Goal: Communication & Community: Answer question/provide support

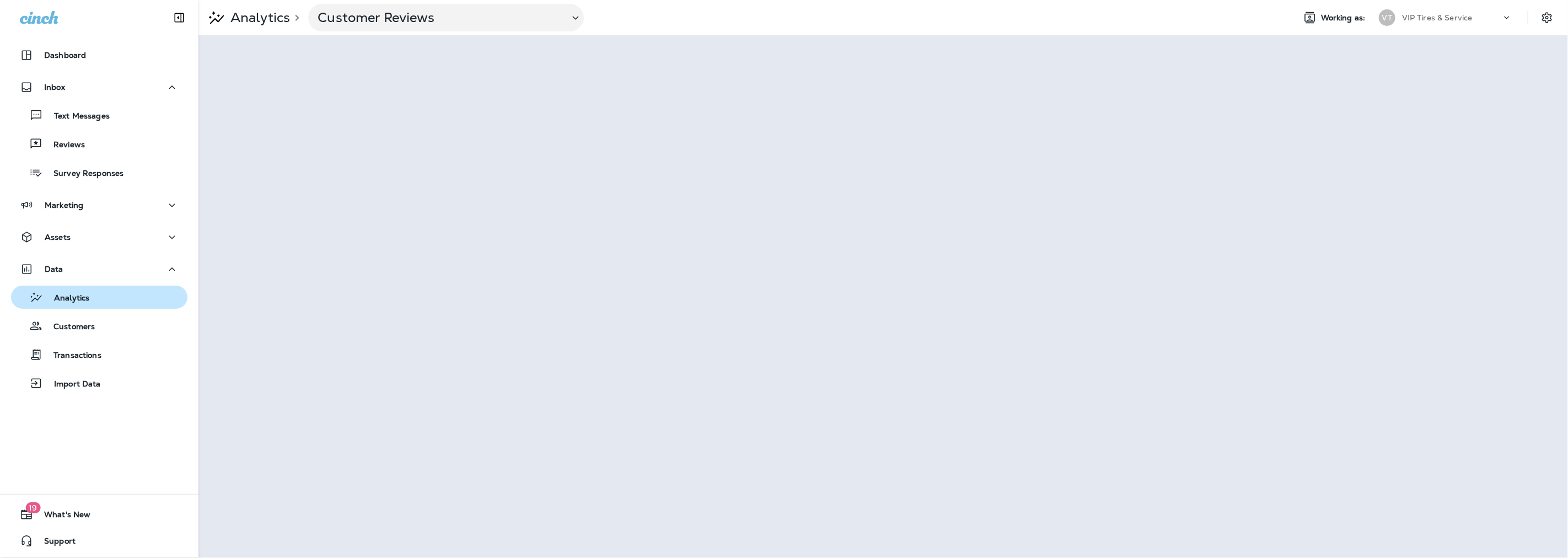
click at [75, 299] on p "Analytics" at bounding box center [66, 298] width 46 height 10
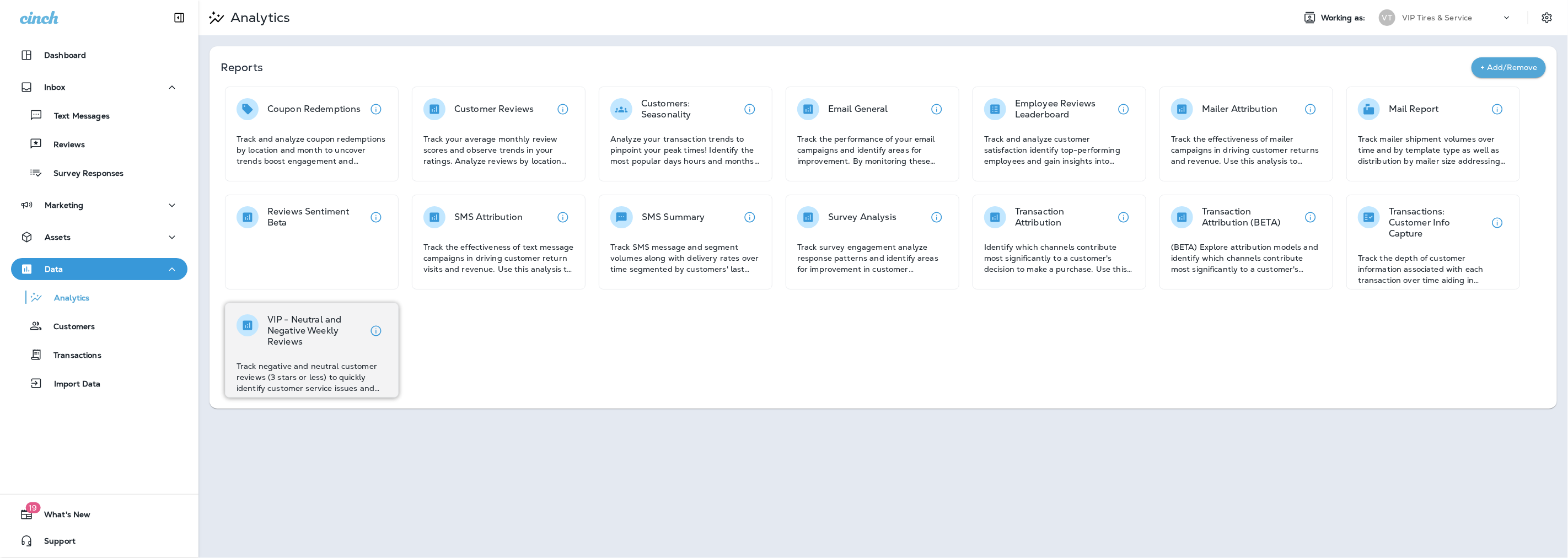
click at [279, 316] on p "VIP - Neutral and Negative Weekly Reviews" at bounding box center [316, 331] width 98 height 33
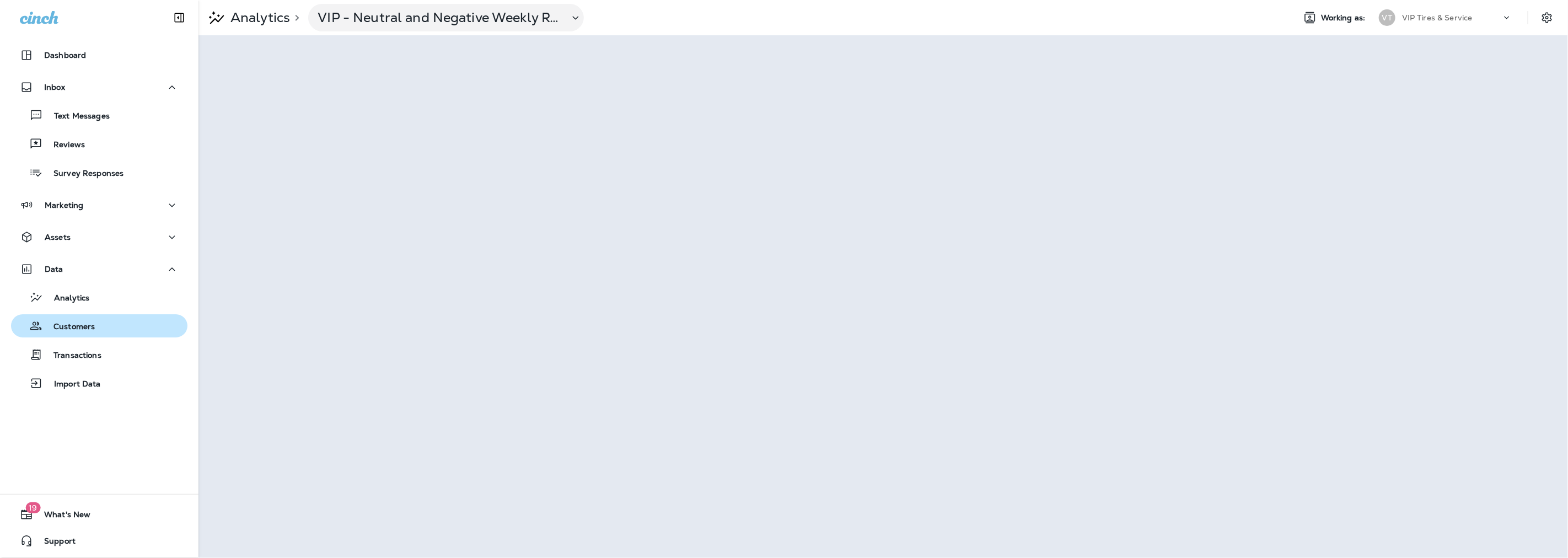
click at [84, 333] on div "Customers" at bounding box center [55, 325] width 79 height 17
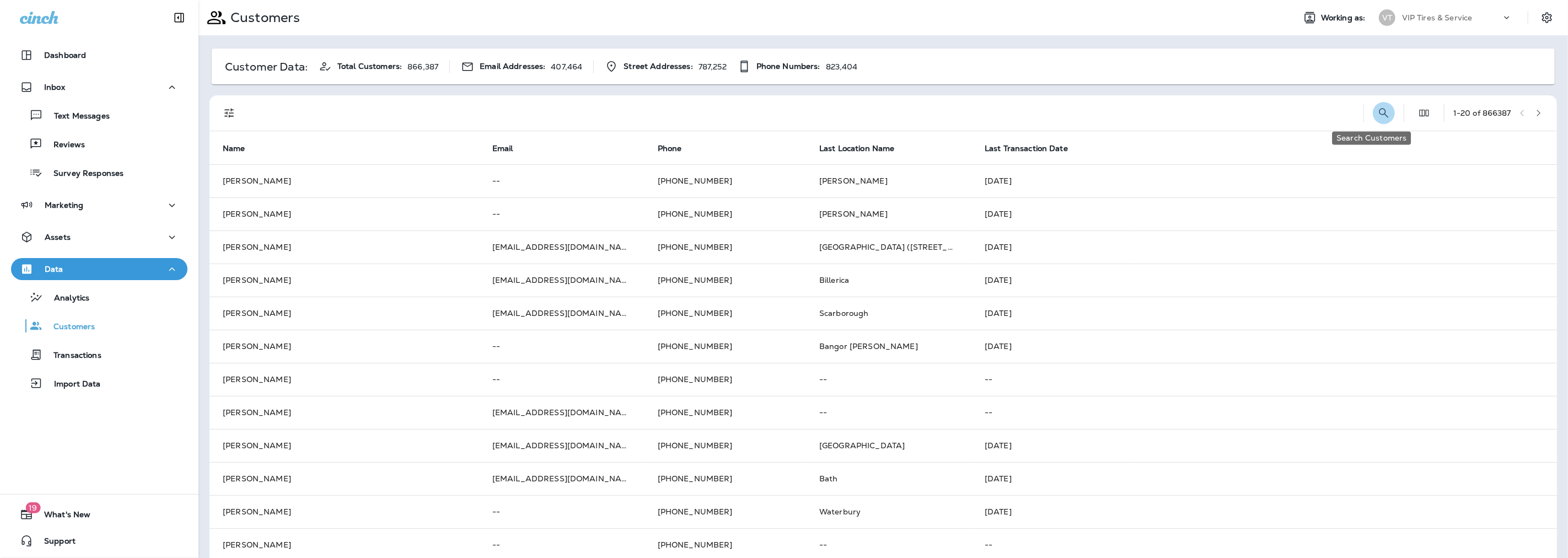
click at [1377, 116] on icon "Search Customers" at bounding box center [1383, 113] width 13 height 13
click at [1279, 111] on input "text" at bounding box center [1326, 112] width 115 height 29
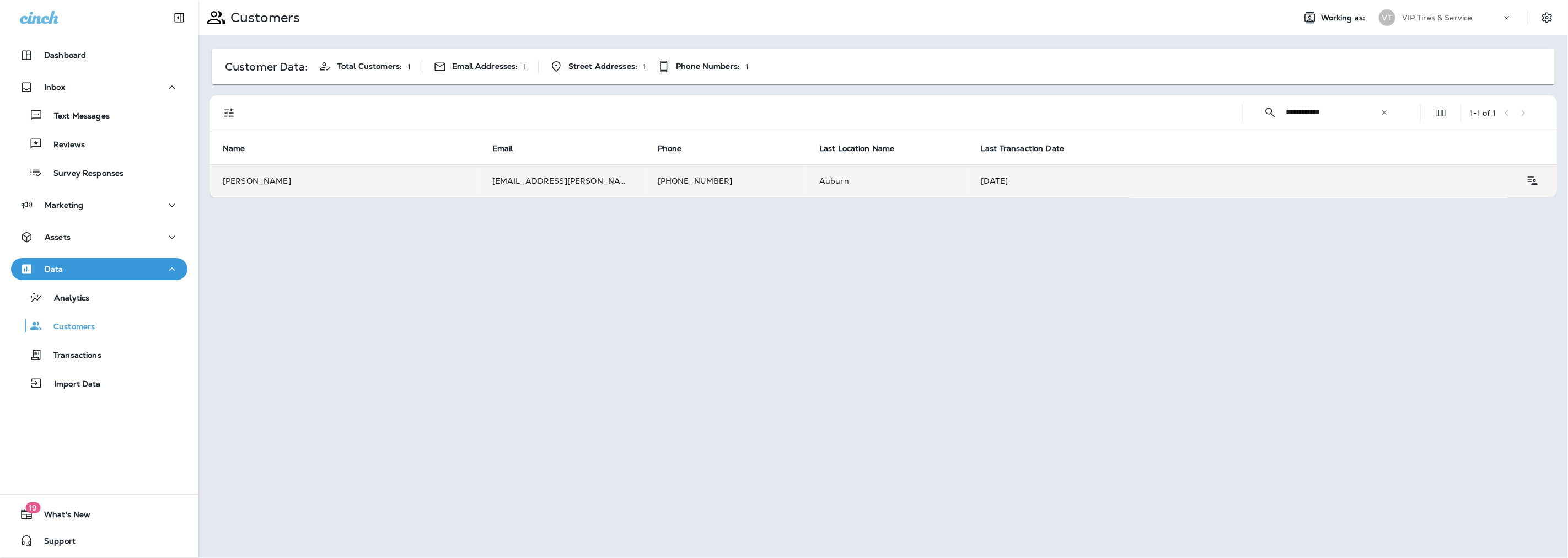
type input "**********"
click at [388, 179] on td "[PERSON_NAME]" at bounding box center [344, 181] width 270 height 33
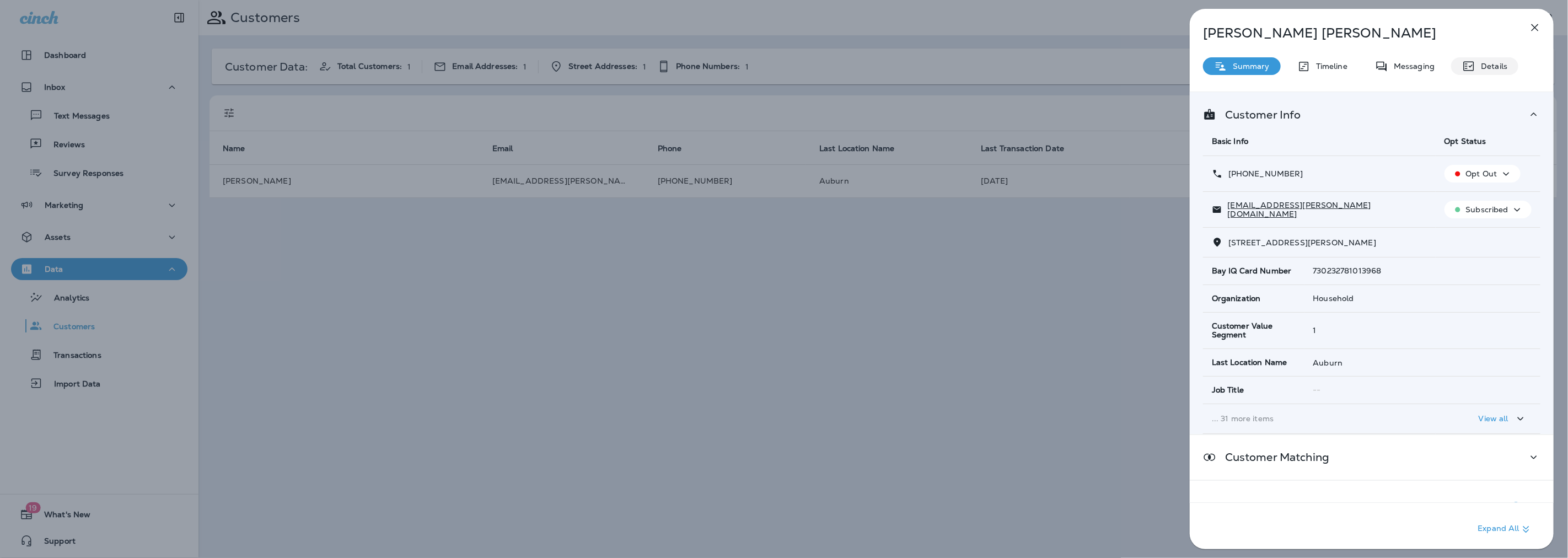
click at [1468, 67] on icon at bounding box center [1468, 66] width 13 height 13
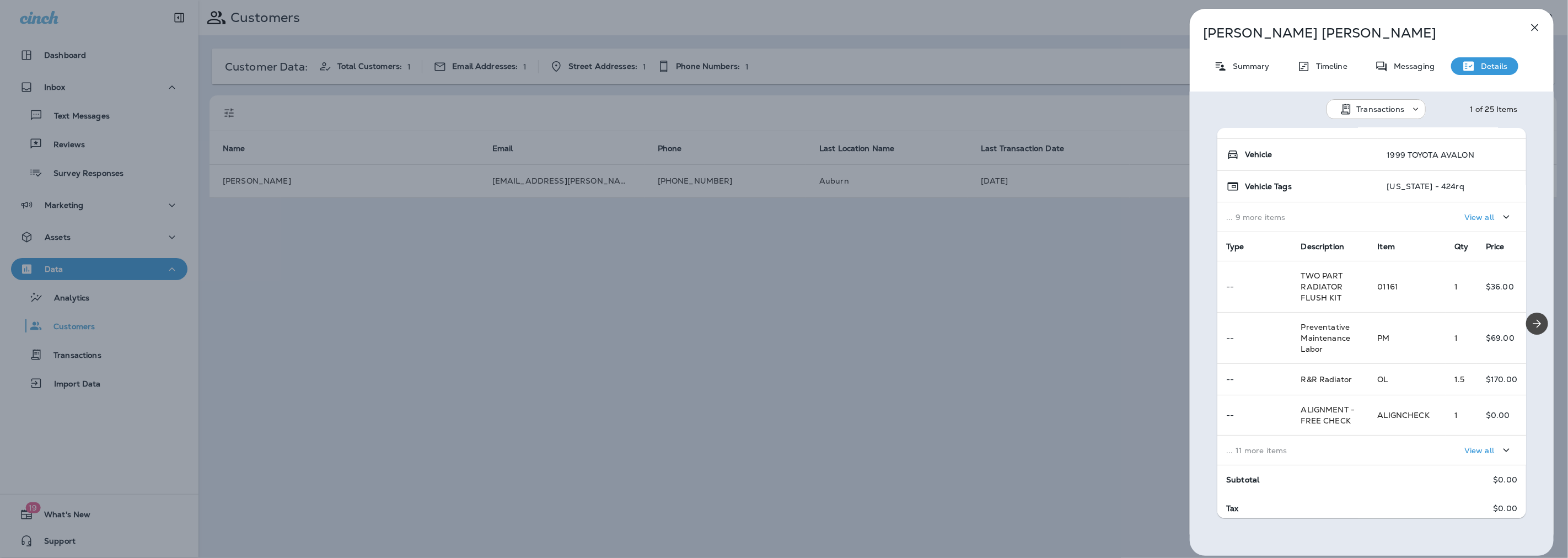
scroll to position [117, 0]
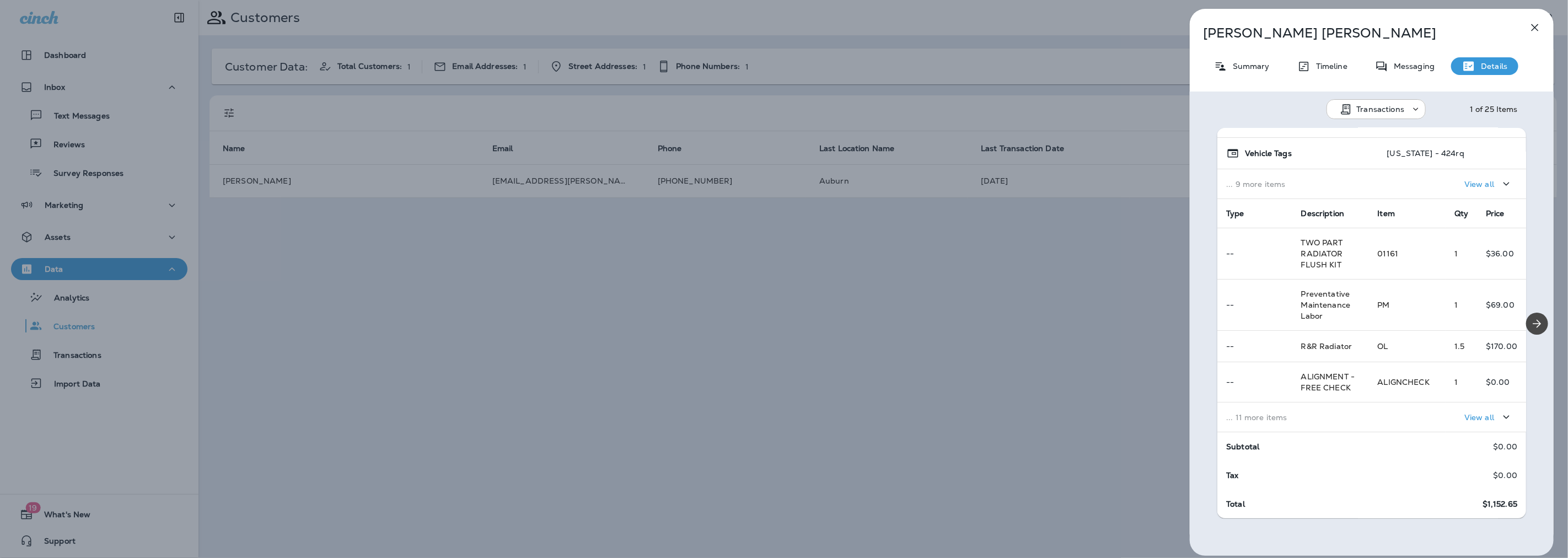
click at [1331, 421] on p "... 11 more items" at bounding box center [1293, 418] width 133 height 9
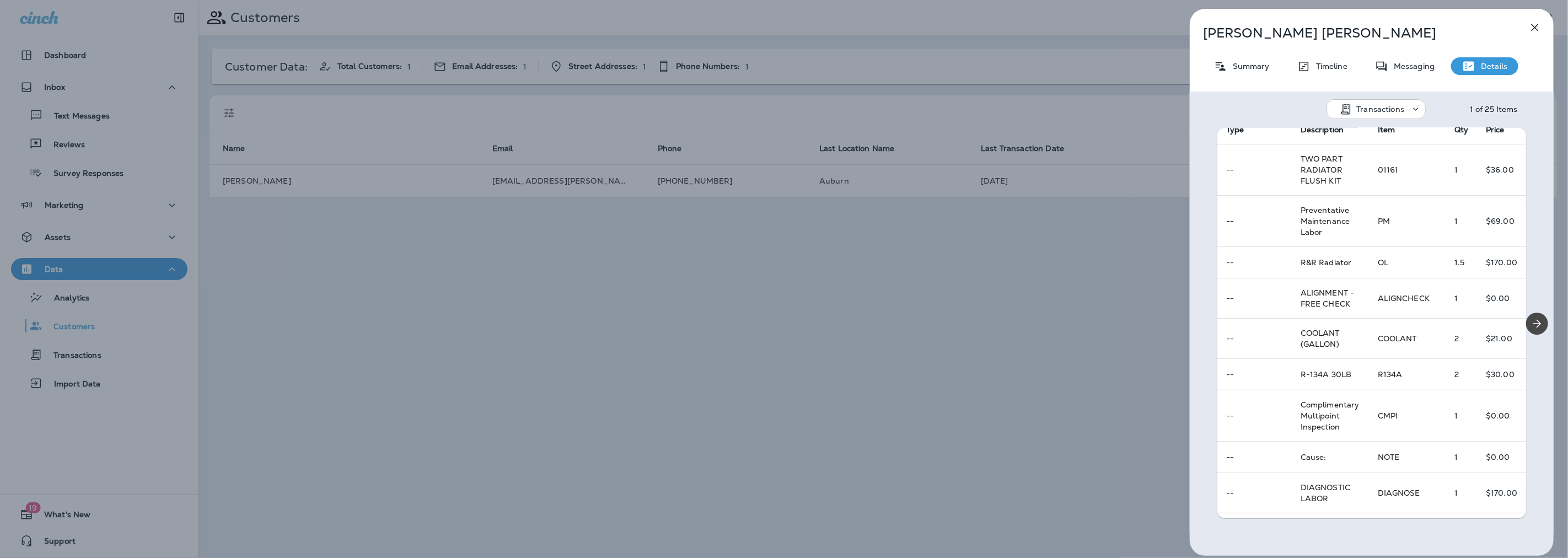
scroll to position [0, 0]
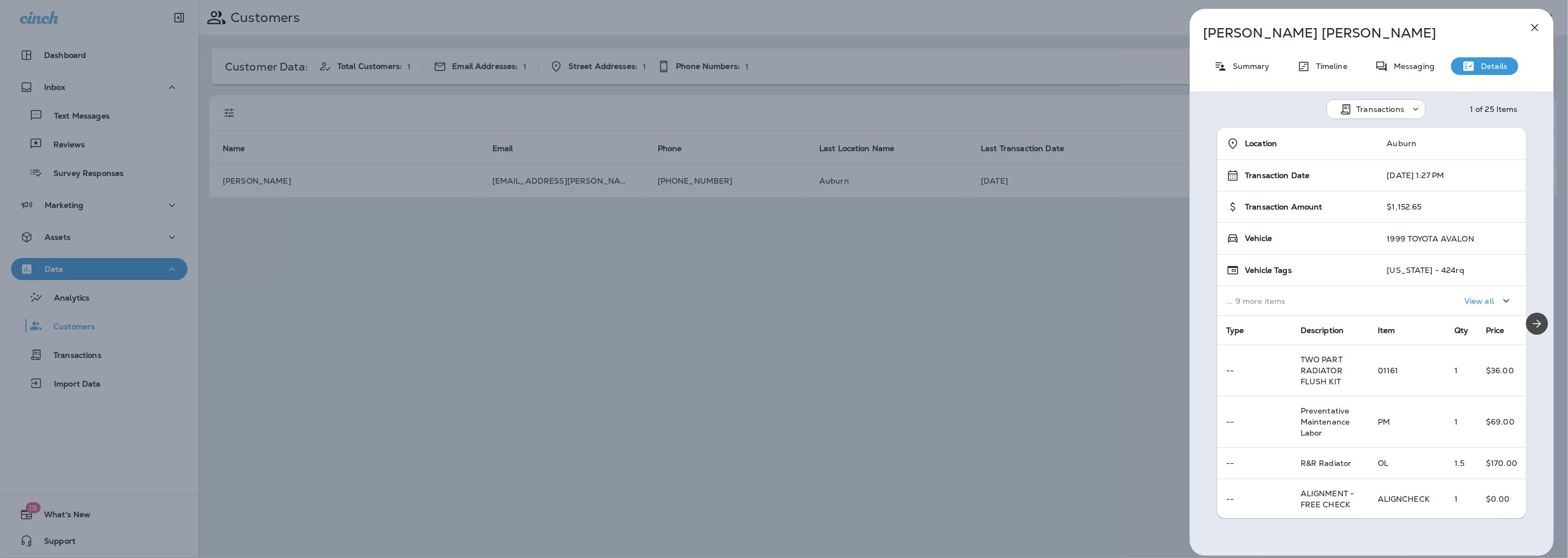
drag, startPoint x: 1374, startPoint y: 237, endPoint x: 1467, endPoint y: 236, distance: 93.0
click at [1467, 236] on td "1999 TOYOTA AVALON" at bounding box center [1451, 239] width 148 height 32
click at [1533, 323] on icon "Next" at bounding box center [1537, 323] width 8 height 8
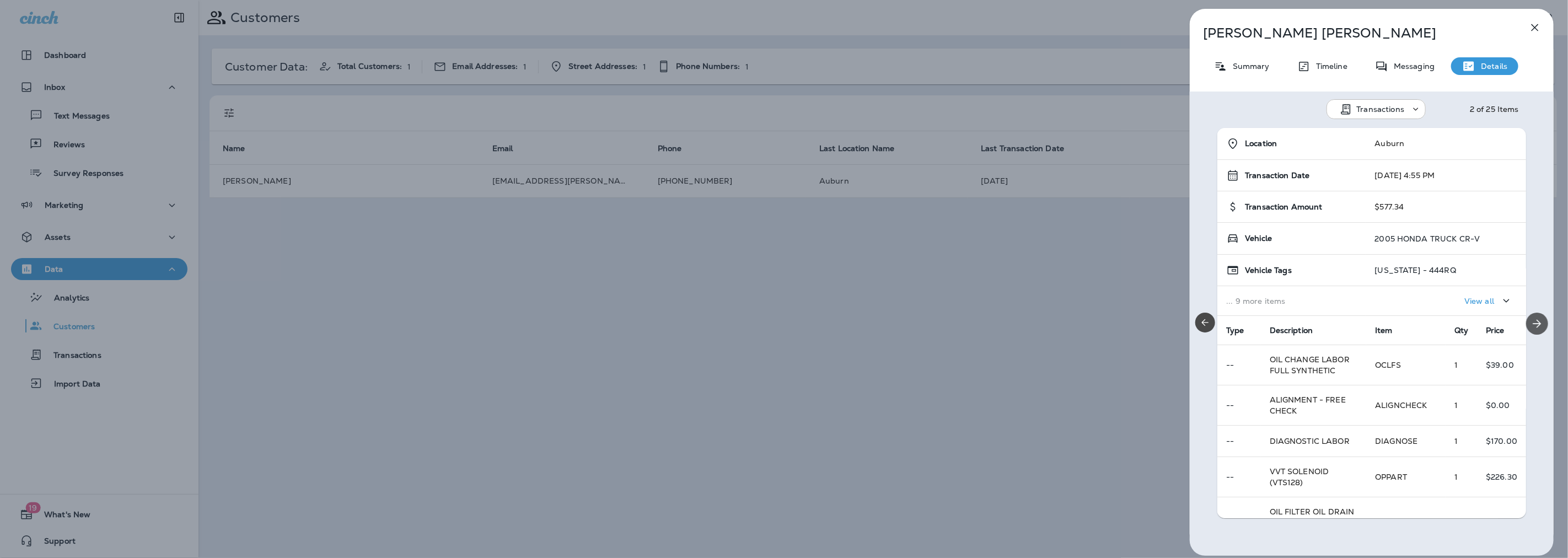
click at [1533, 323] on icon "Next" at bounding box center [1537, 323] width 8 height 8
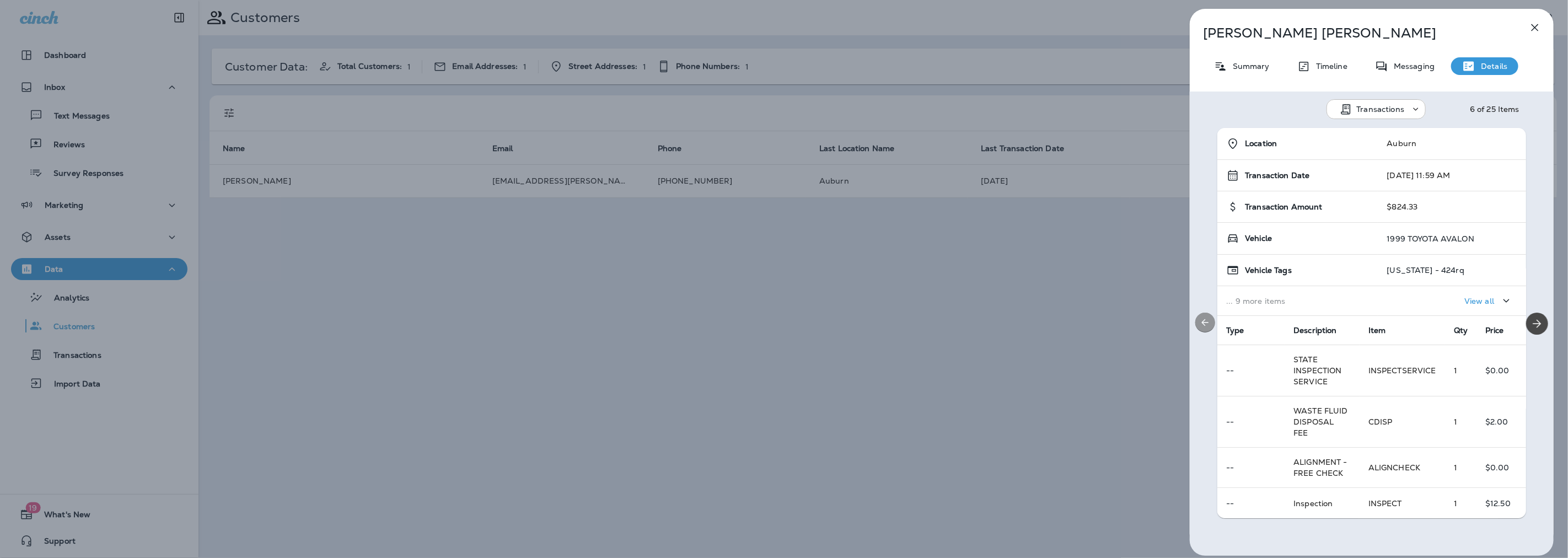
click at [1206, 322] on icon "Previous" at bounding box center [1205, 322] width 6 height 6
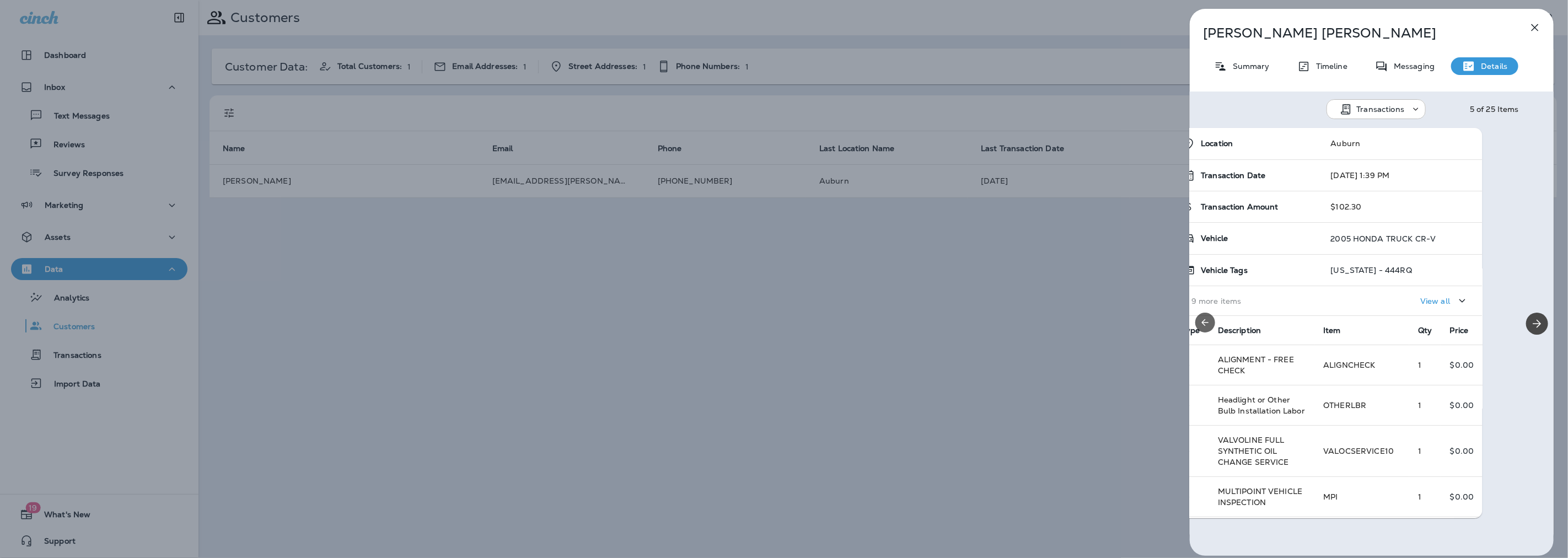
click at [1206, 322] on icon "Previous" at bounding box center [1205, 322] width 6 height 6
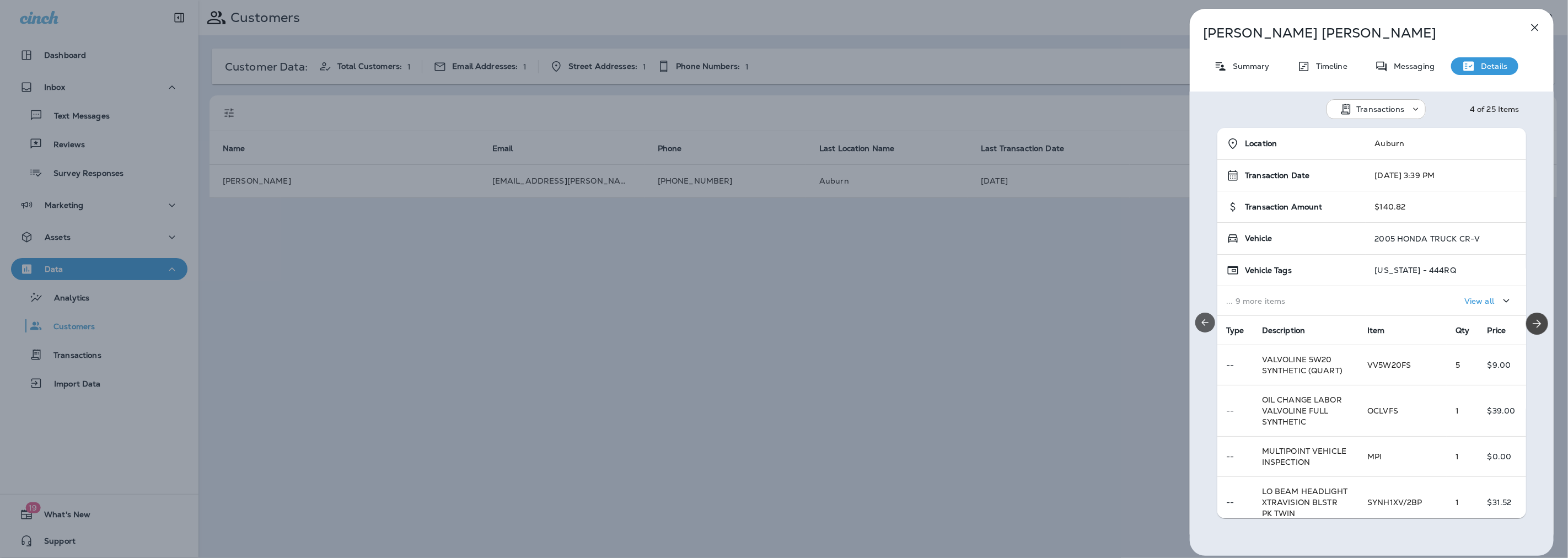
click at [1206, 322] on icon "Previous" at bounding box center [1205, 322] width 6 height 6
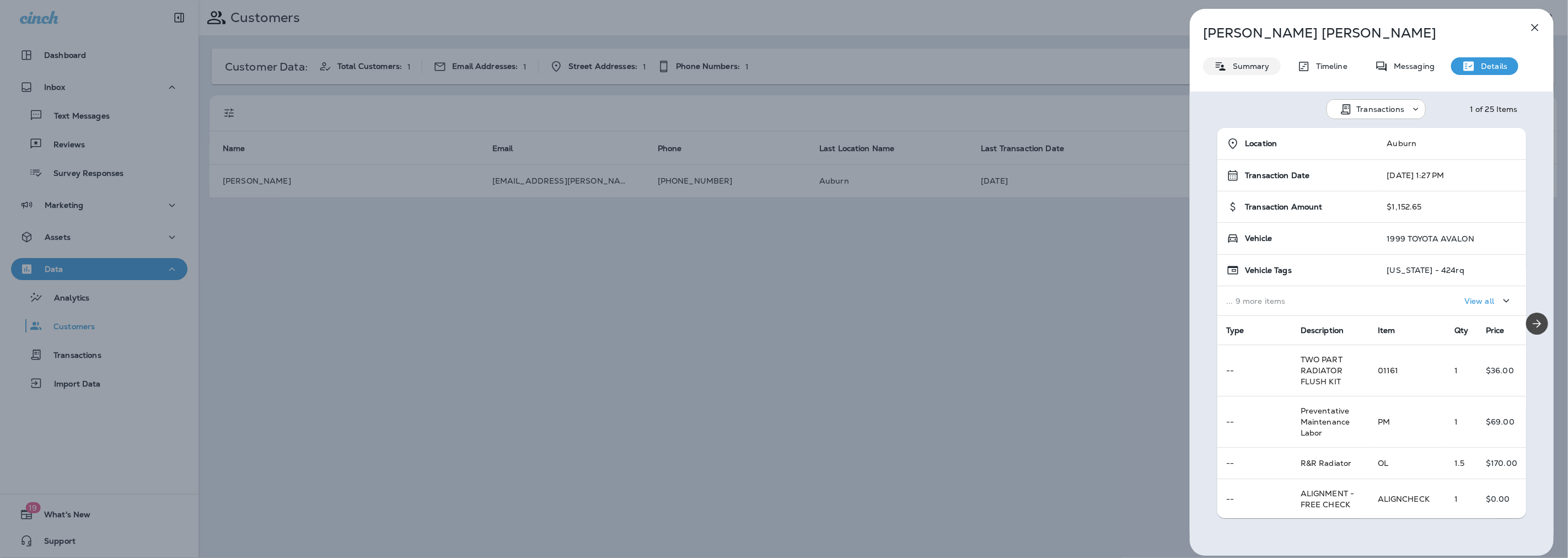
click at [1235, 67] on p "Summary" at bounding box center [1248, 66] width 43 height 9
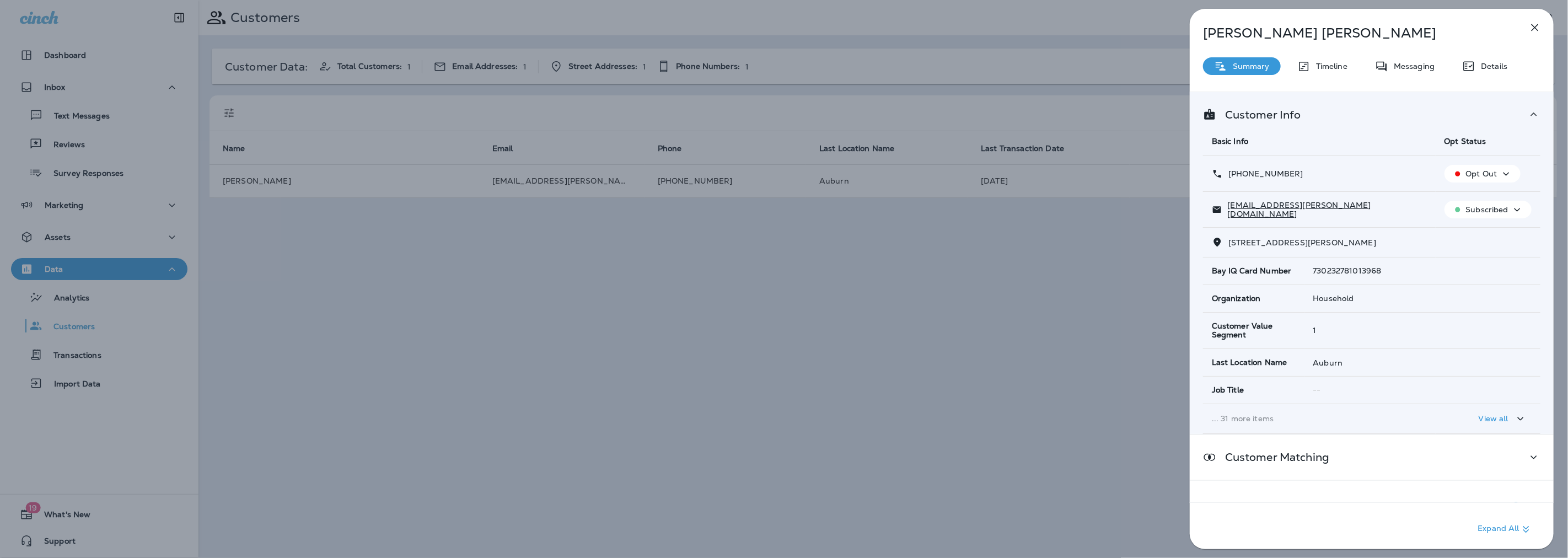
click at [1528, 36] on button "button" at bounding box center [1535, 28] width 22 height 22
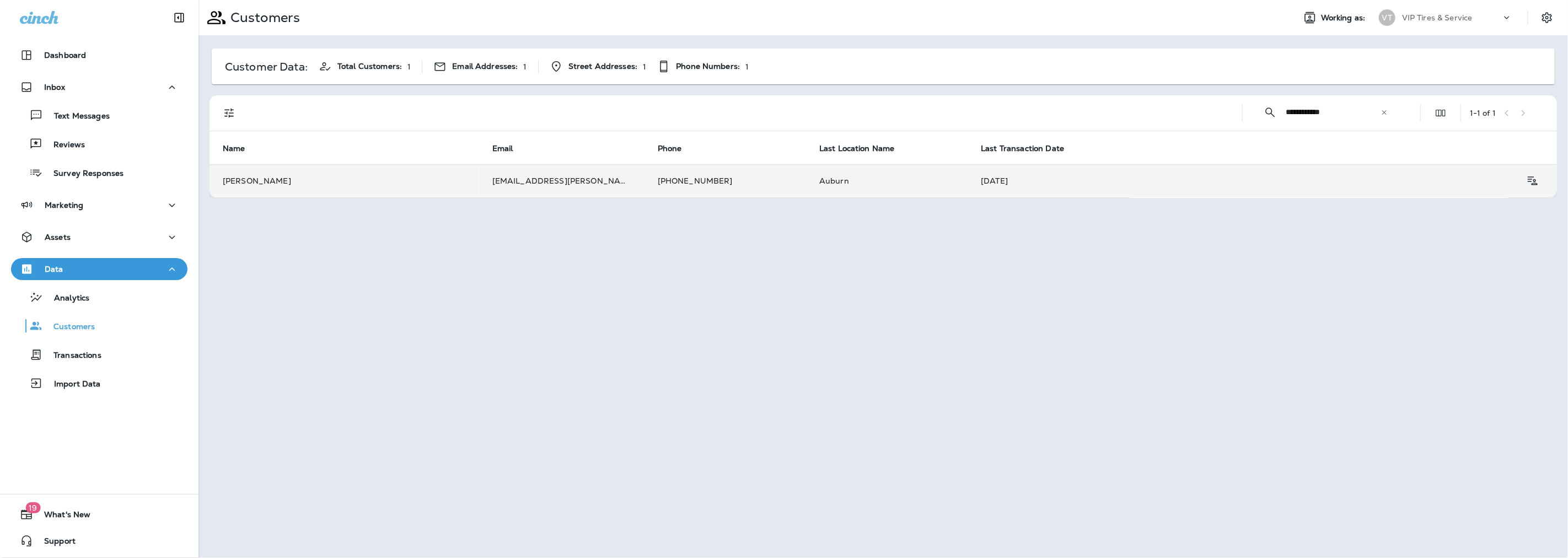
click at [684, 185] on td "[PHONE_NUMBER]" at bounding box center [726, 181] width 162 height 33
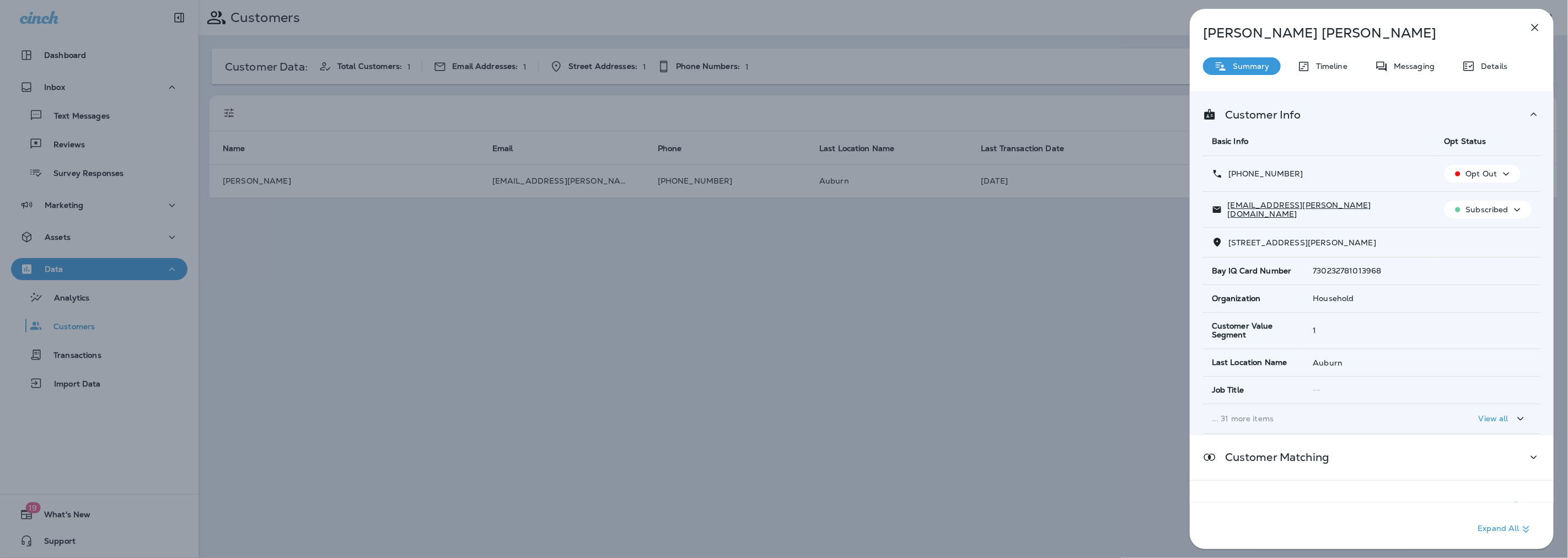
click at [1531, 25] on icon "button" at bounding box center [1535, 27] width 13 height 13
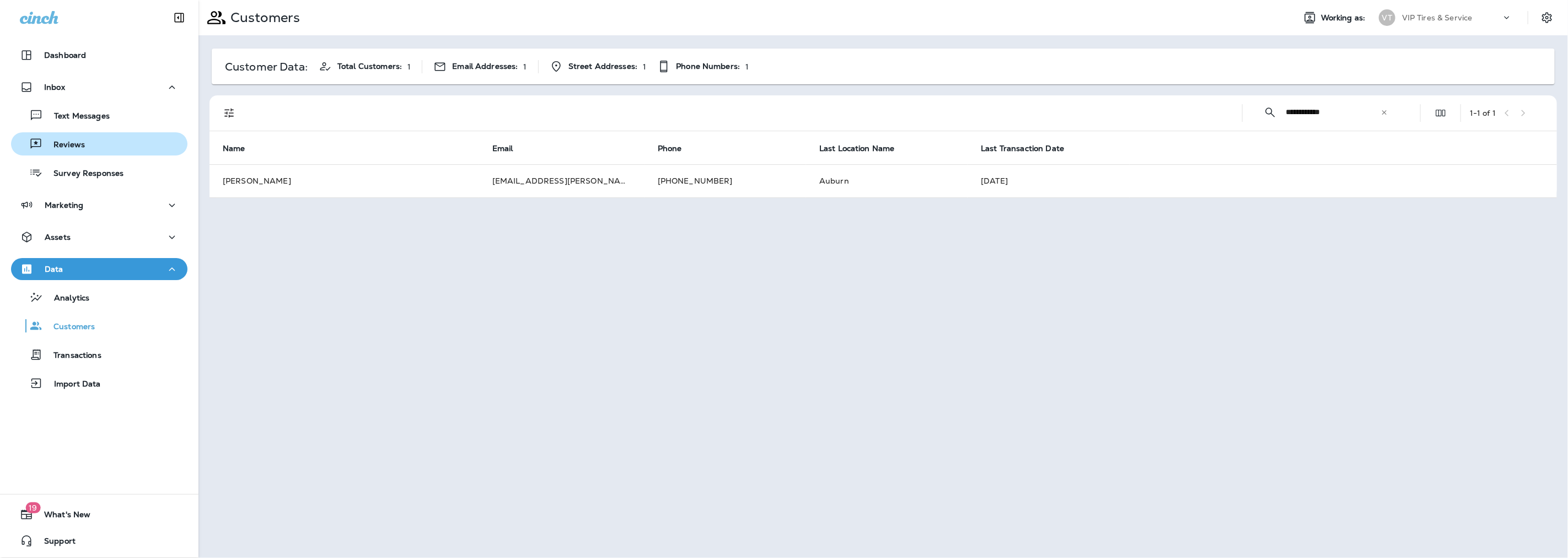
click at [77, 147] on p "Reviews" at bounding box center [64, 145] width 43 height 10
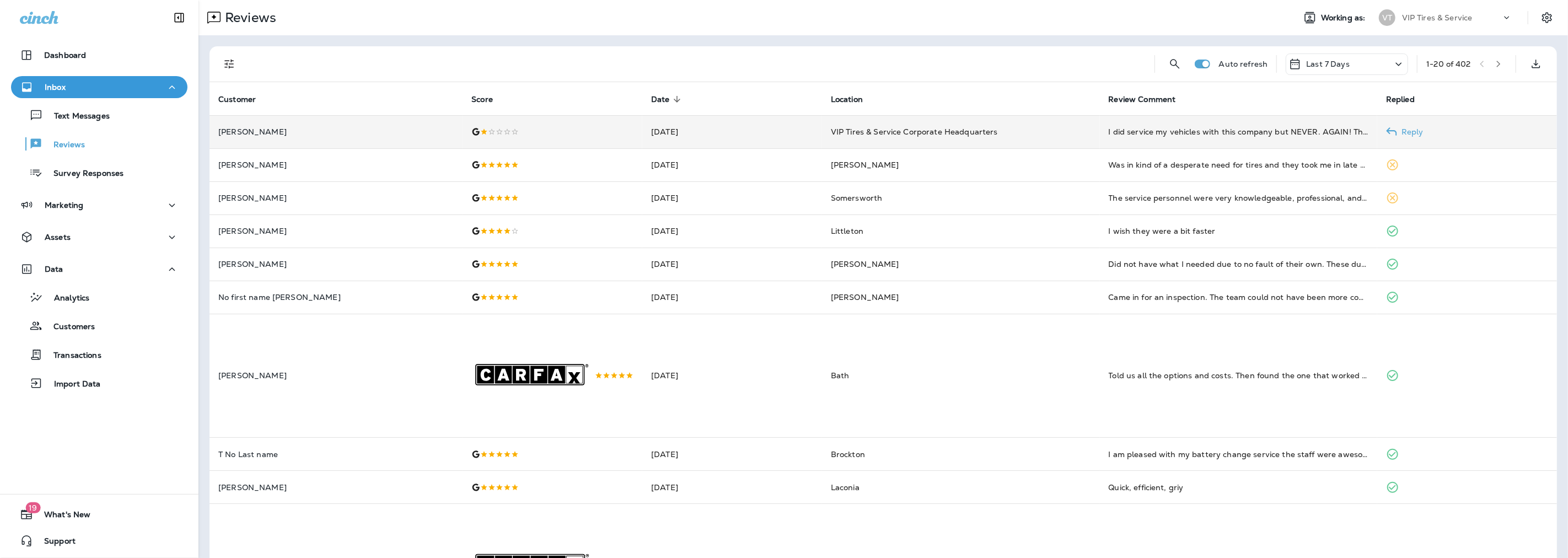
click at [1203, 137] on div "I did service my vehicles with this company but NEVER. AGAIN! They have 82 stor…" at bounding box center [1239, 132] width 260 height 11
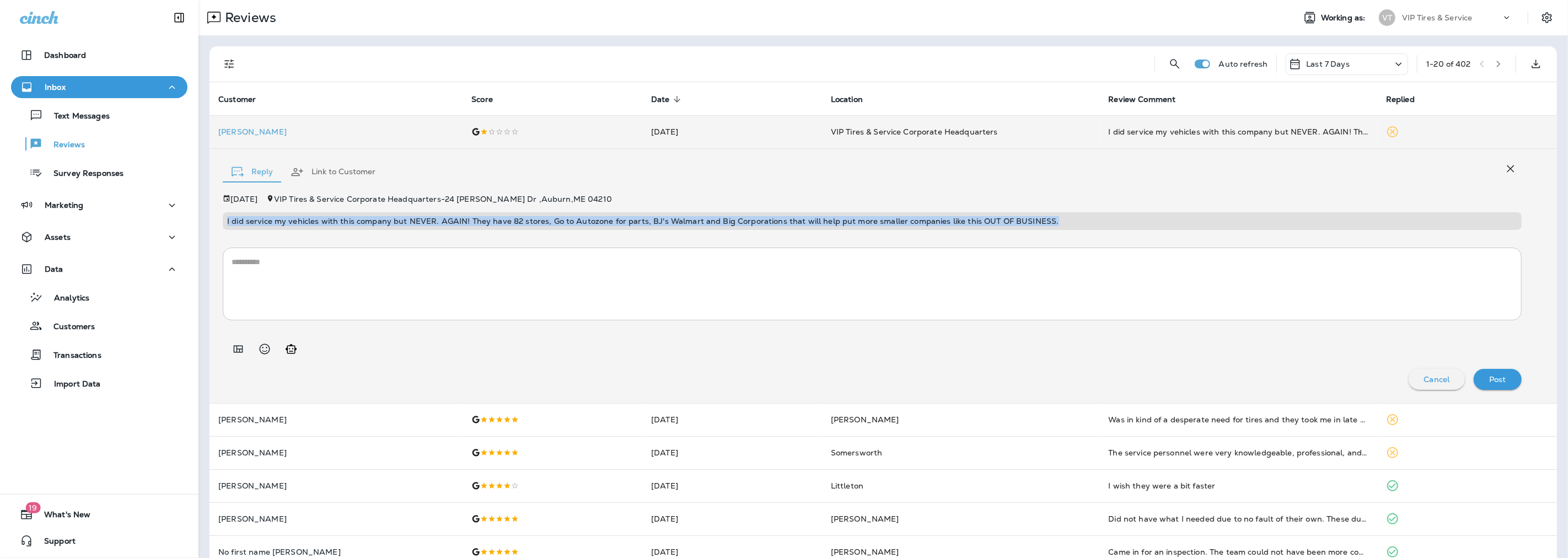
drag, startPoint x: 1043, startPoint y: 221, endPoint x: 225, endPoint y: 221, distance: 818.0
click at [225, 221] on div "I did service my vehicles with this company but NEVER. AGAIN! They have 82 stor…" at bounding box center [872, 221] width 1299 height 17
copy p "I did service my vehicles with this company but NEVER. AGAIN! They have 82 stor…"
click at [323, 172] on button "Link to Customer" at bounding box center [332, 172] width 102 height 40
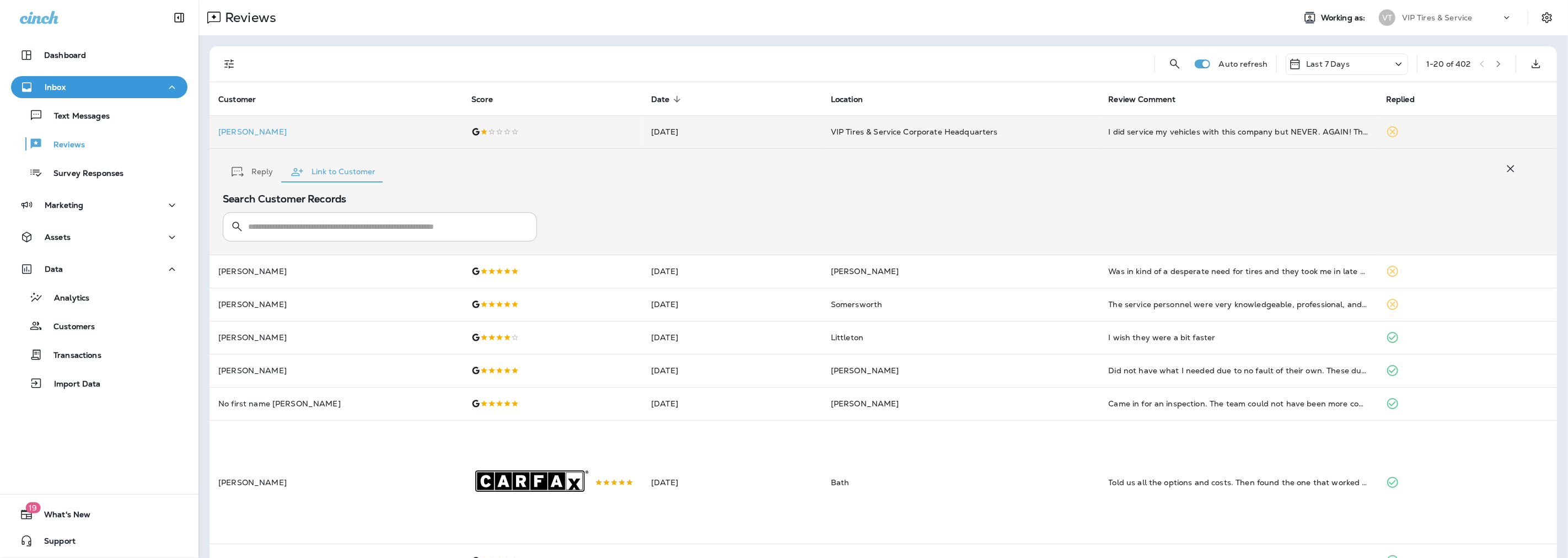
click at [269, 228] on input "text" at bounding box center [386, 227] width 277 height 29
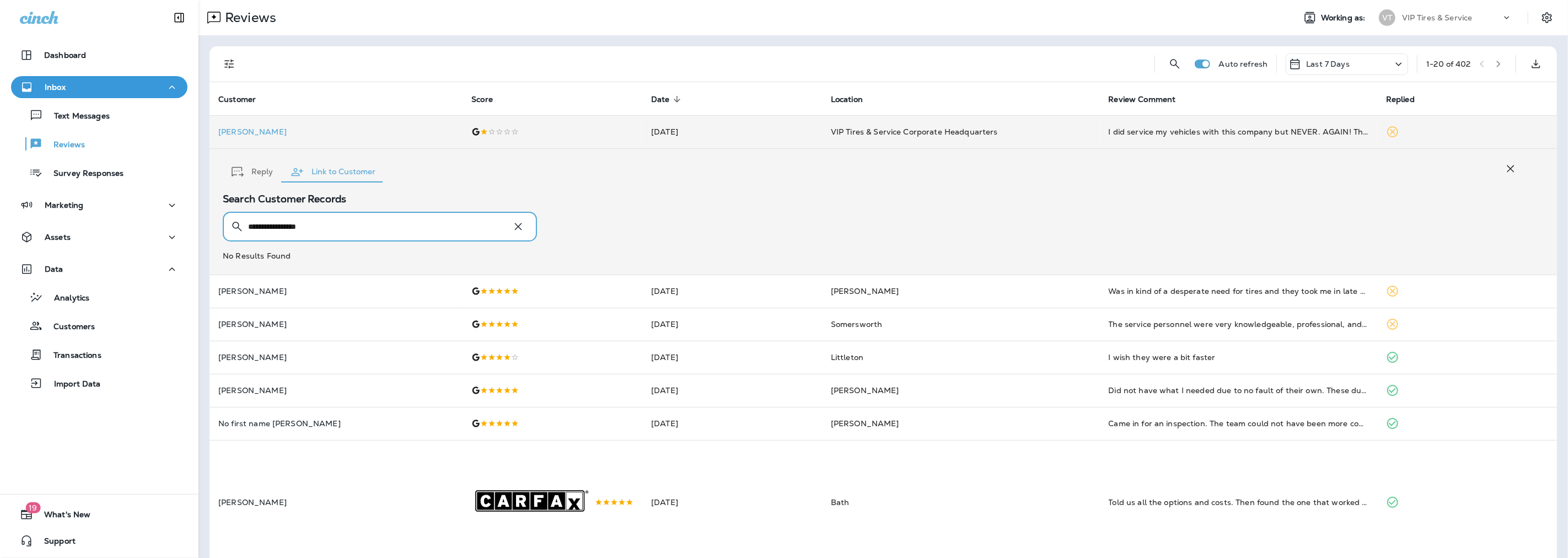
drag, startPoint x: 320, startPoint y: 228, endPoint x: 232, endPoint y: 226, distance: 88.0
click at [232, 226] on div "**********" at bounding box center [380, 227] width 314 height 29
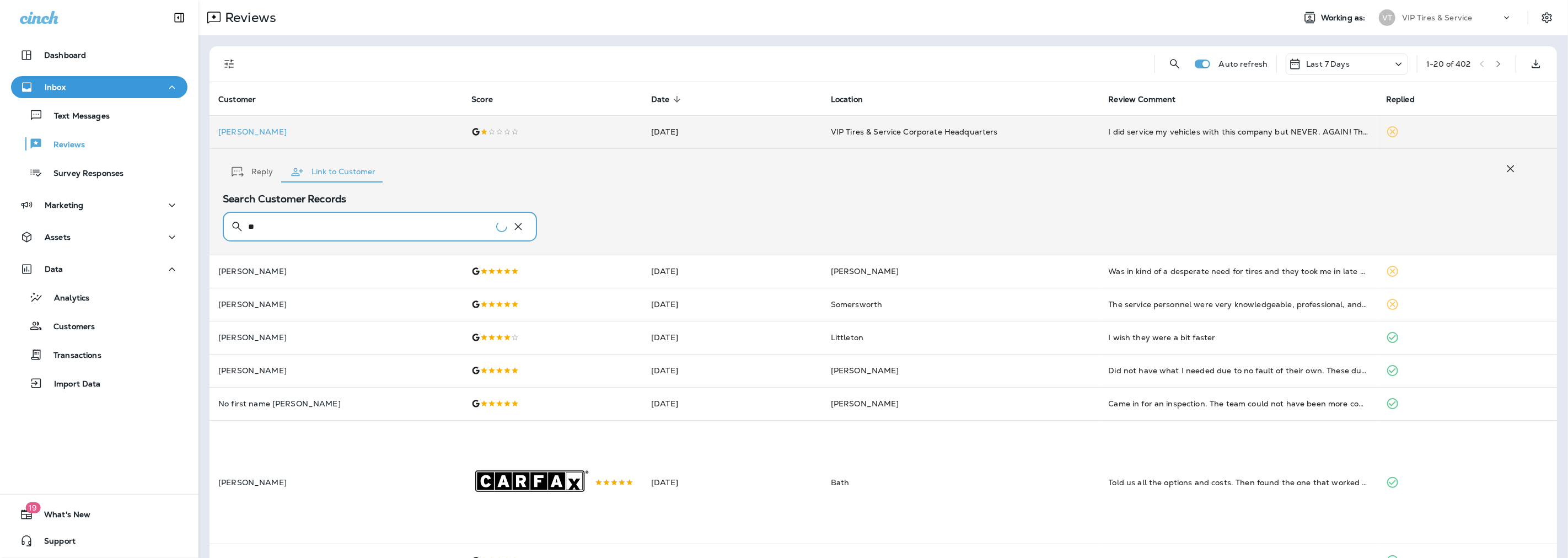
type input "*"
click at [243, 136] on p "[PERSON_NAME]" at bounding box center [335, 132] width 236 height 9
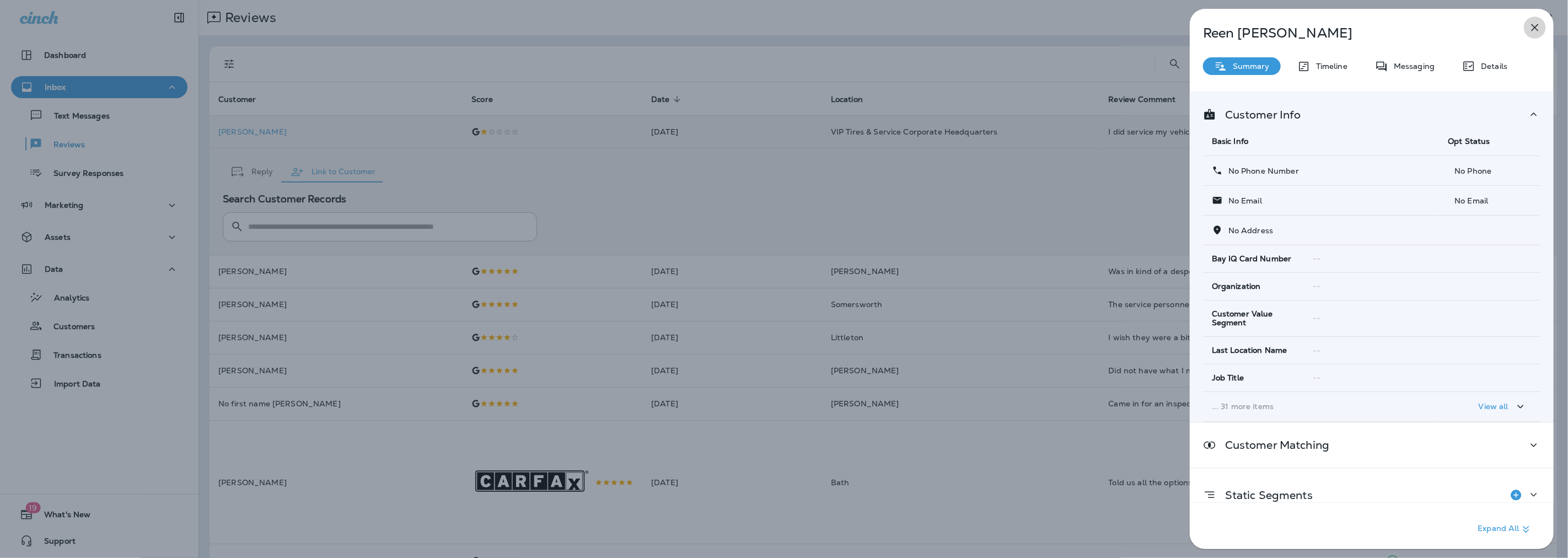
click at [1541, 25] on icon "button" at bounding box center [1535, 27] width 13 height 13
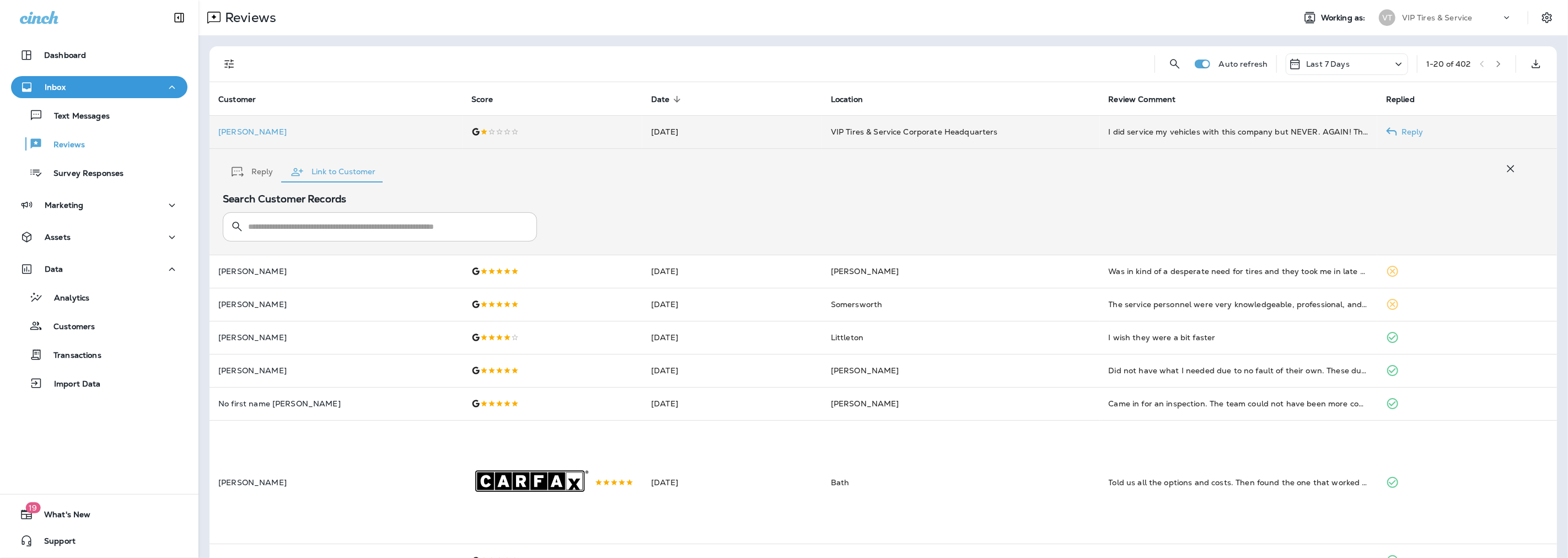
click at [289, 229] on input "text" at bounding box center [386, 227] width 277 height 29
click at [315, 227] on input "**********" at bounding box center [370, 227] width 243 height 29
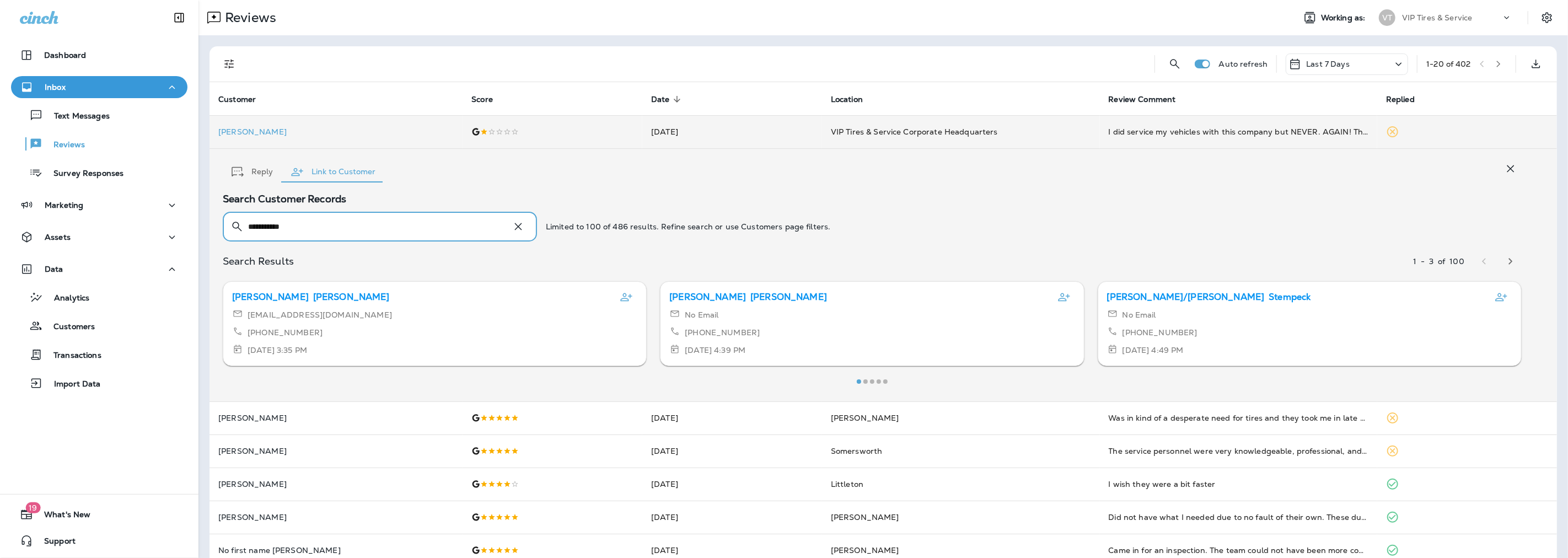
click at [1504, 262] on icon "button" at bounding box center [1510, 261] width 13 height 13
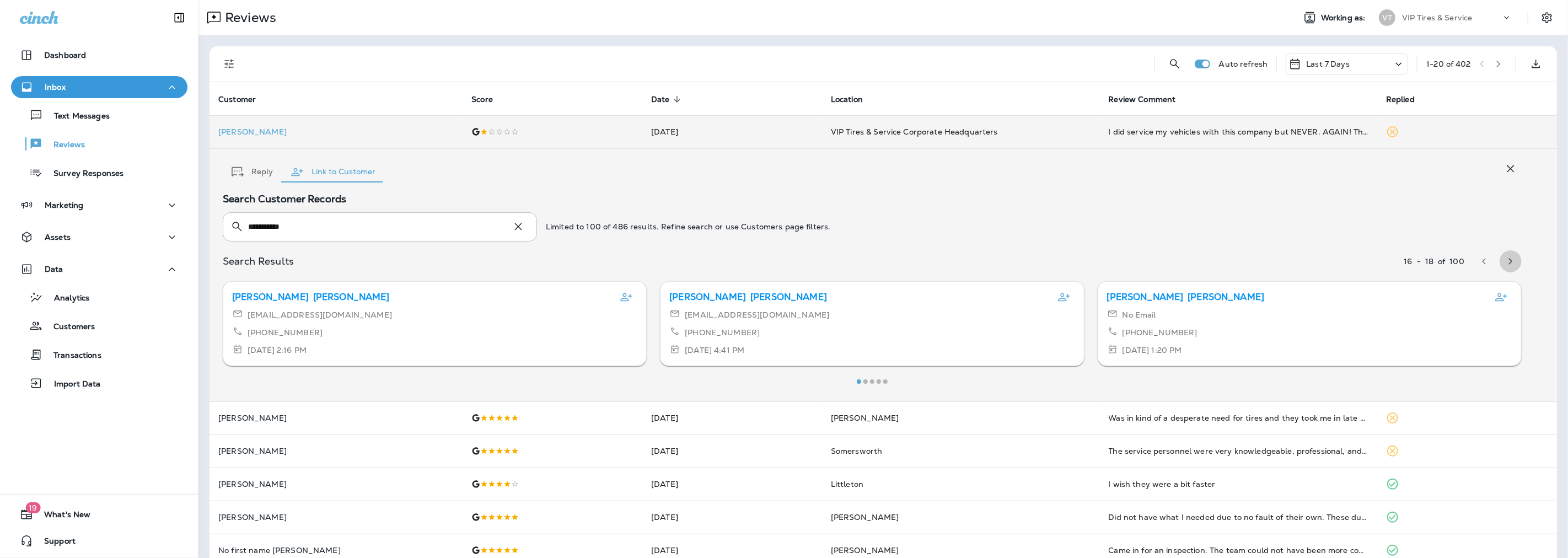
click at [1504, 262] on icon "button" at bounding box center [1510, 261] width 13 height 13
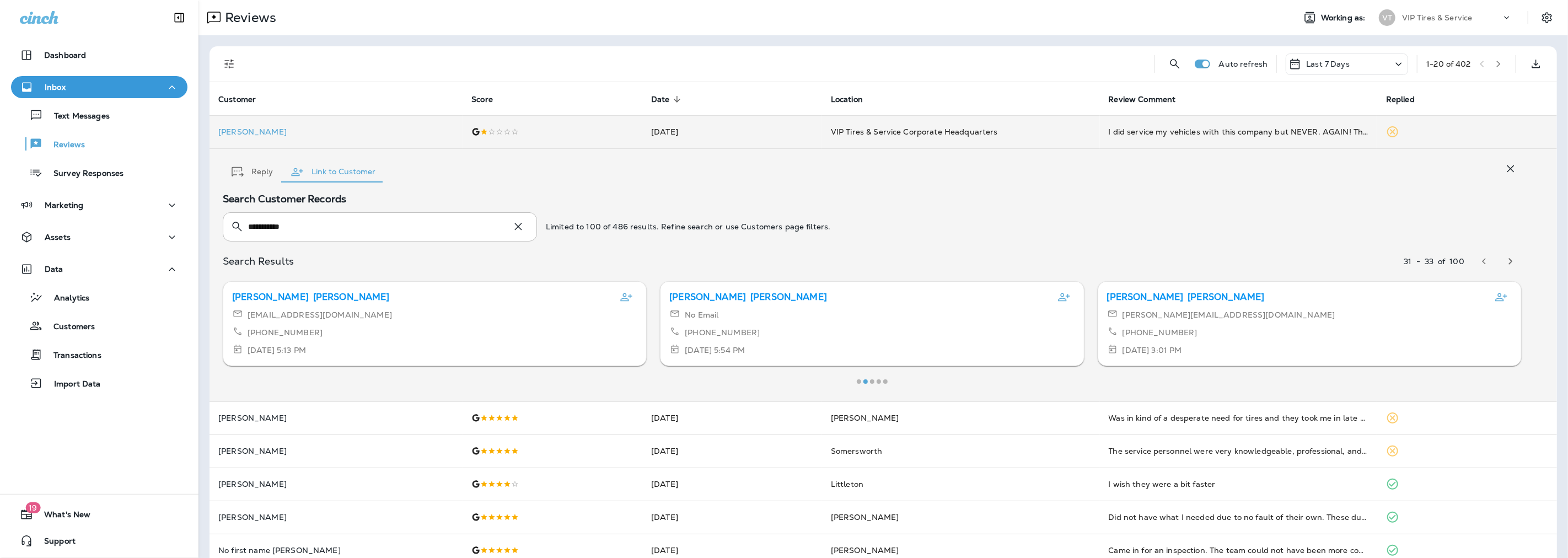
click at [1504, 262] on icon "button" at bounding box center [1510, 261] width 13 height 13
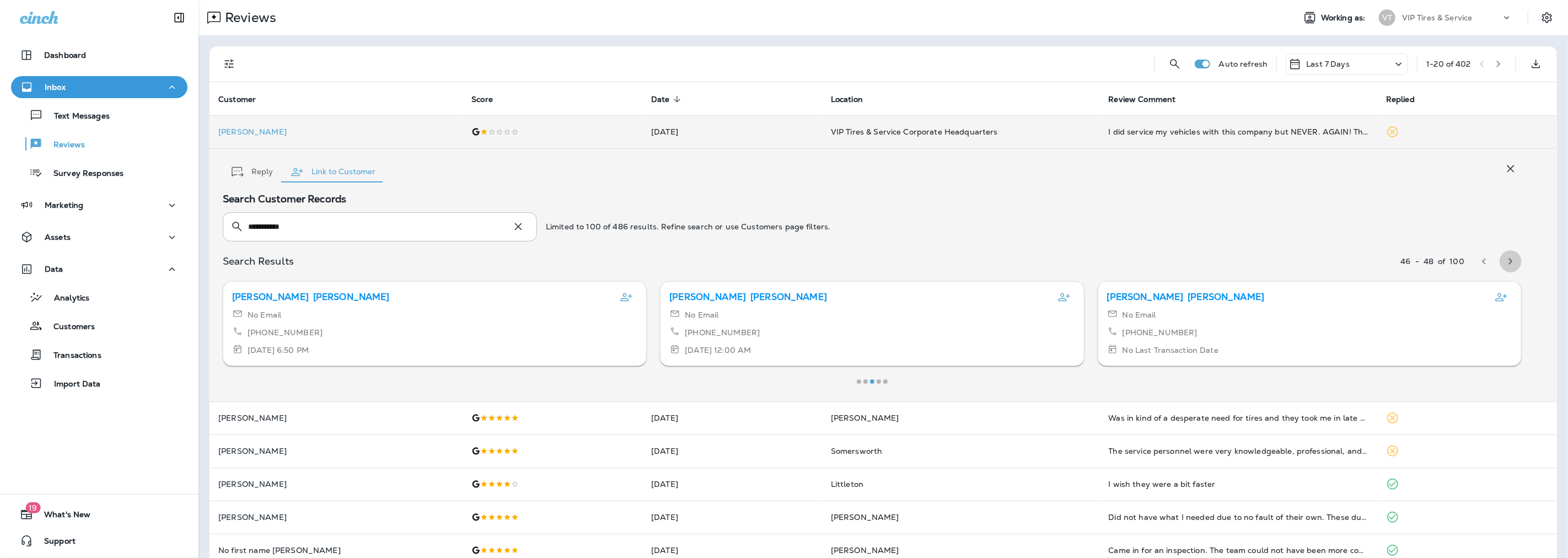
click at [1504, 262] on icon "button" at bounding box center [1510, 261] width 13 height 13
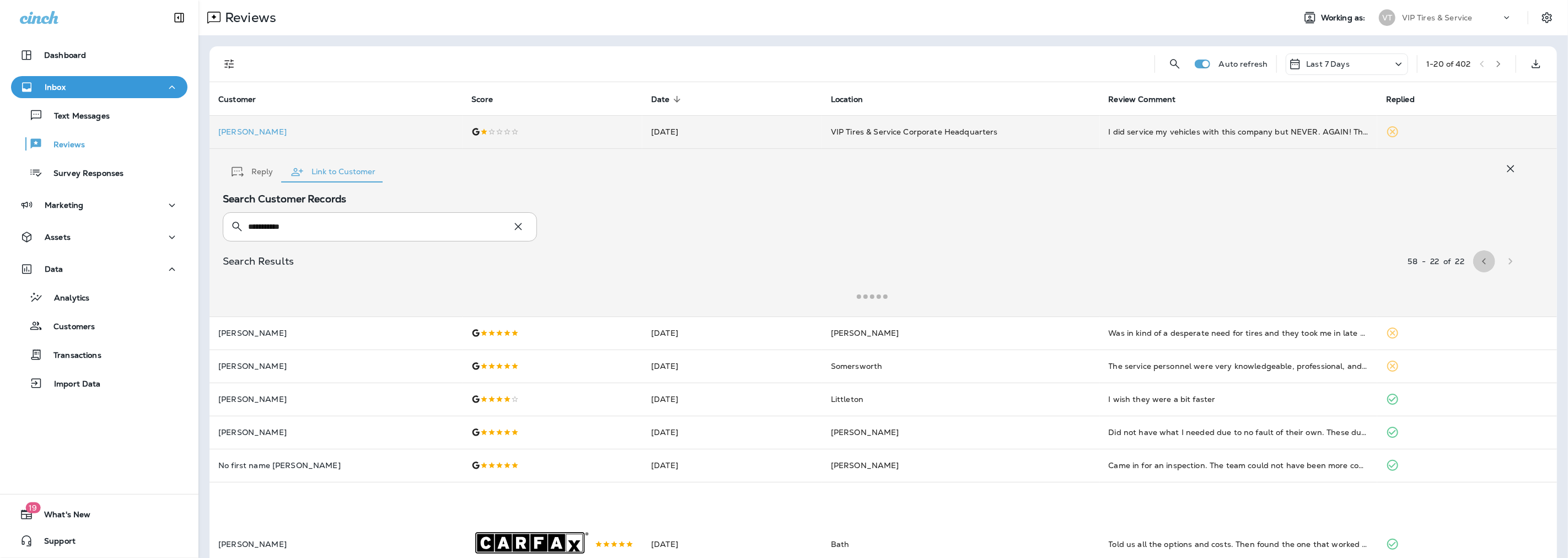
click at [1481, 262] on icon "button" at bounding box center [1484, 261] width 13 height 13
click at [334, 230] on input "**********" at bounding box center [375, 227] width 255 height 29
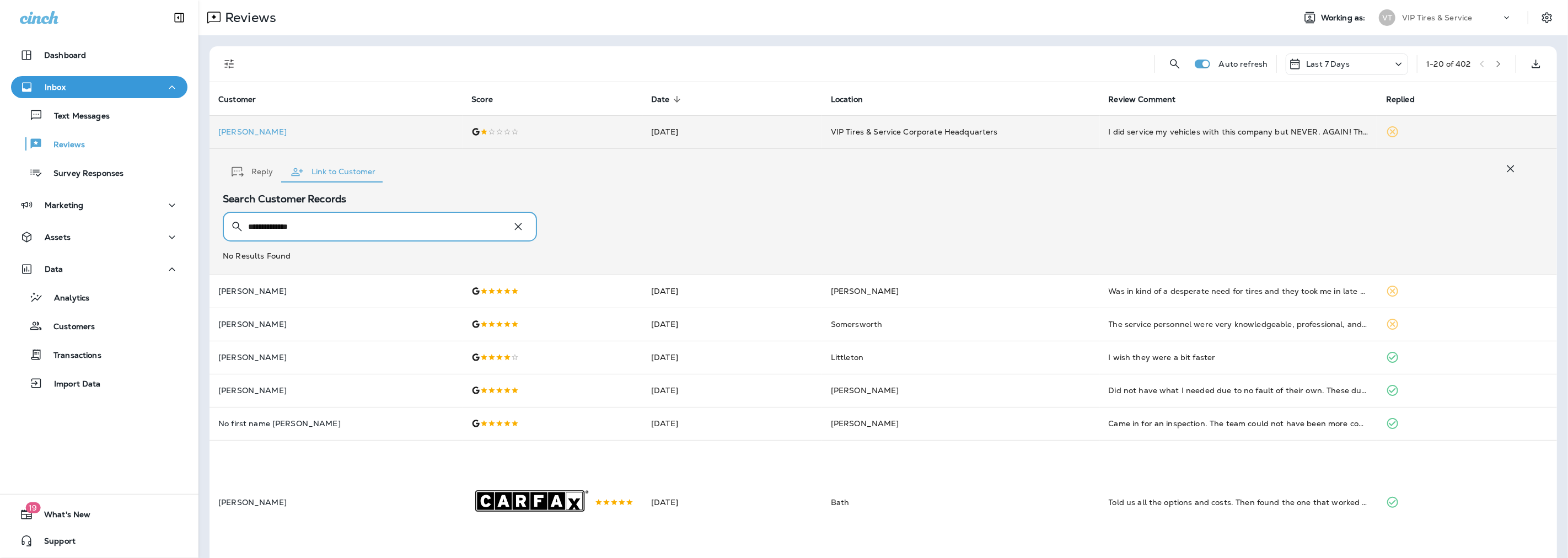
type input "**********"
click at [518, 227] on icon "button" at bounding box center [518, 226] width 13 height 13
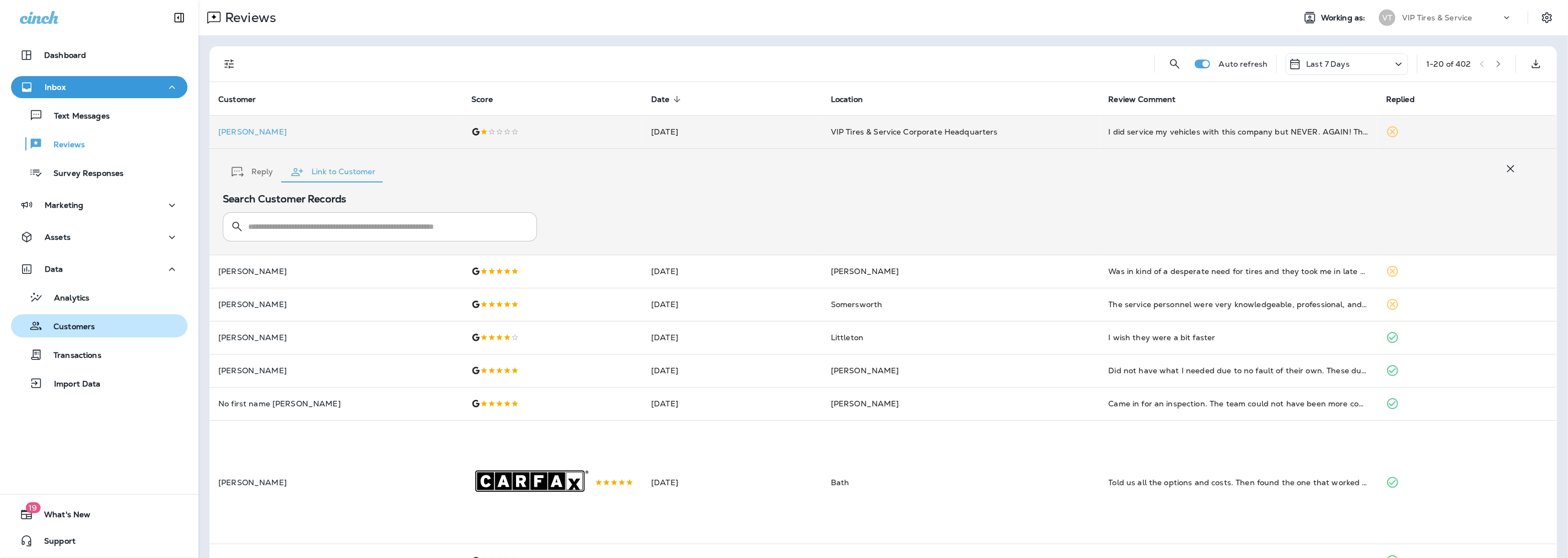
click at [78, 328] on p "Customers" at bounding box center [69, 327] width 52 height 10
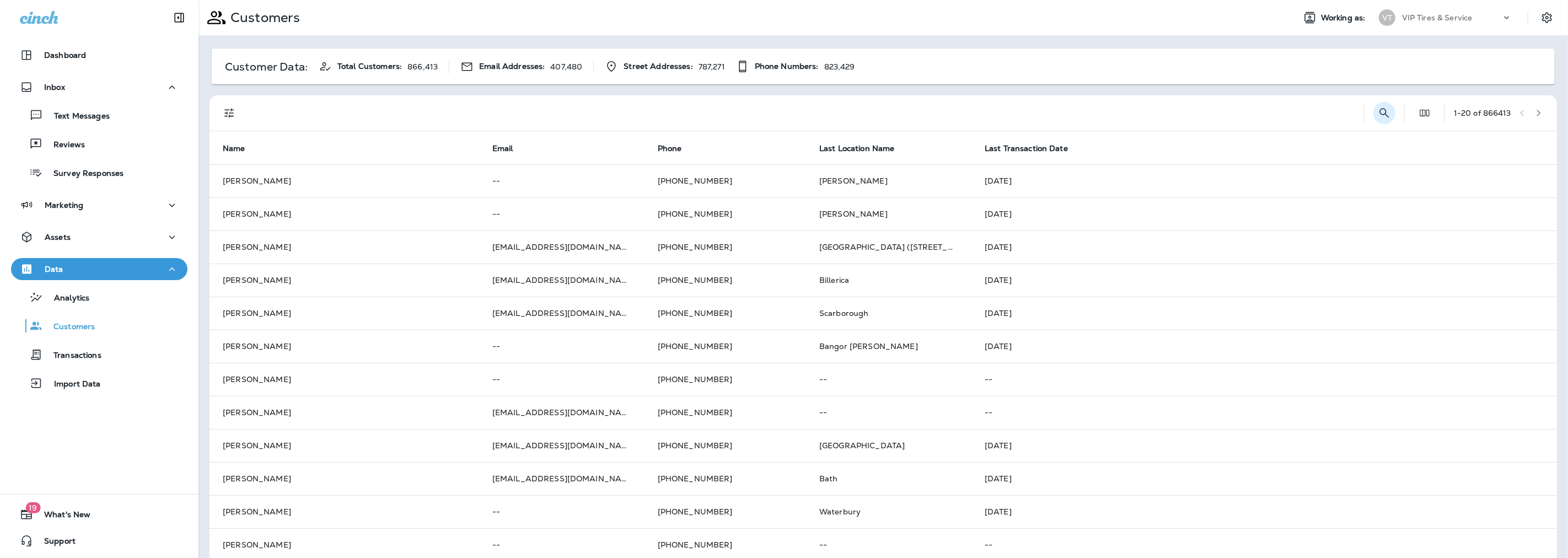
click at [1378, 110] on icon "Search Customers" at bounding box center [1384, 113] width 13 height 13
type input "**********"
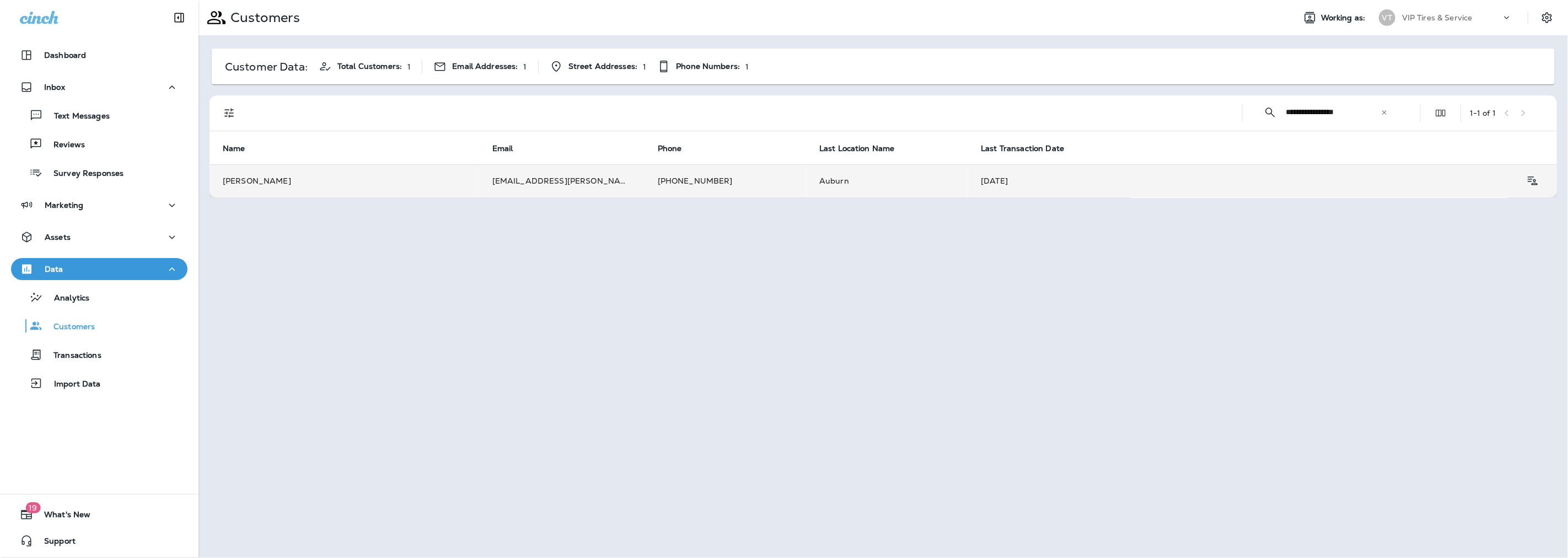
click at [247, 180] on td "[PERSON_NAME]" at bounding box center [344, 181] width 270 height 33
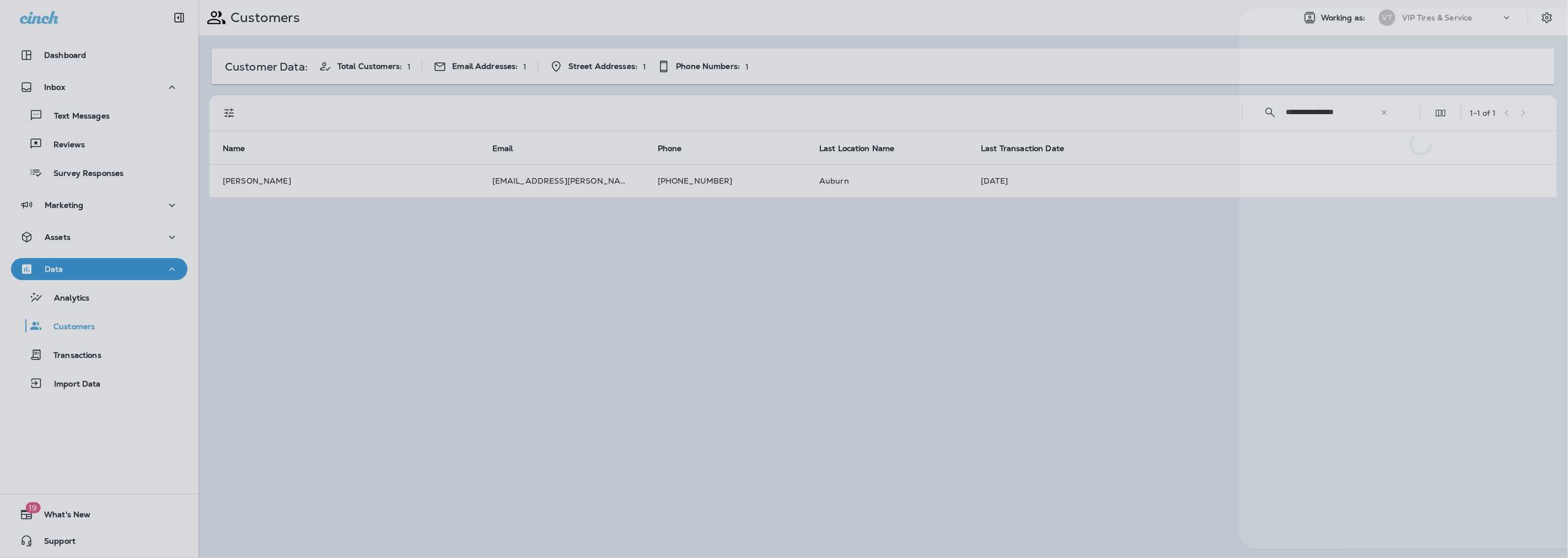
drag, startPoint x: 600, startPoint y: 175, endPoint x: 512, endPoint y: 180, distance: 88.1
click at [512, 180] on div at bounding box center [833, 279] width 1568 height 558
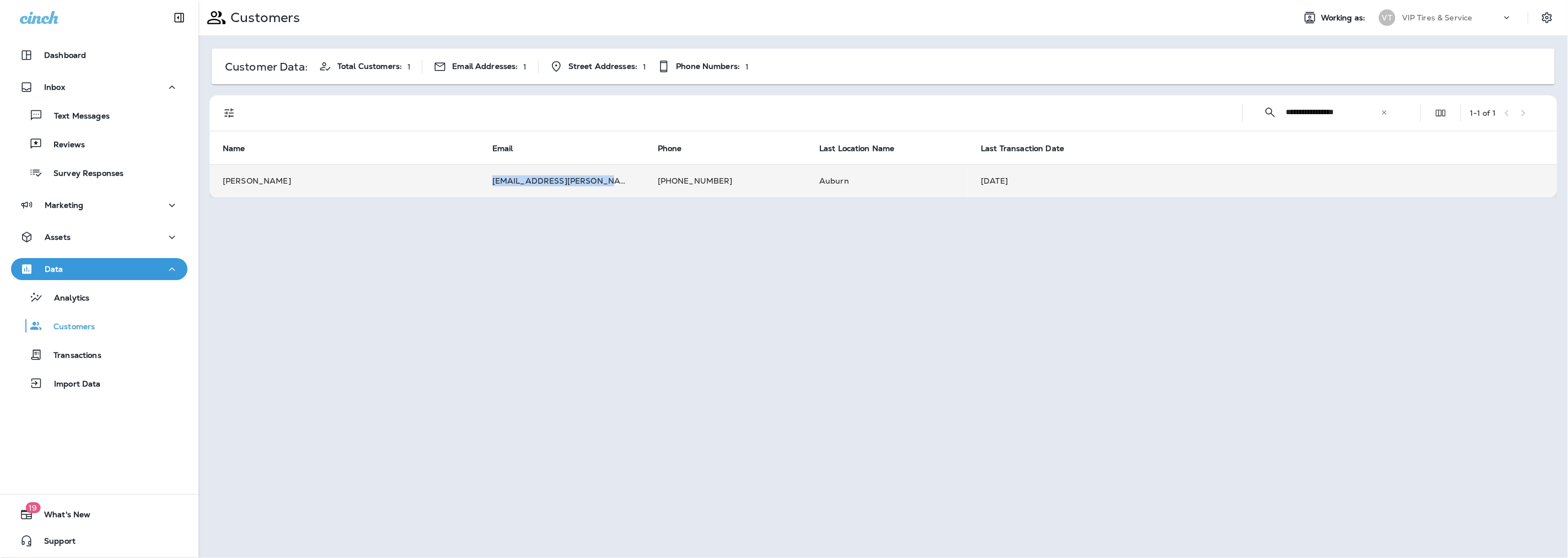
drag, startPoint x: 587, startPoint y: 179, endPoint x: 489, endPoint y: 179, distance: 98.0
click at [489, 179] on td "[EMAIL_ADDRESS][PERSON_NAME][DOMAIN_NAME]" at bounding box center [562, 181] width 166 height 33
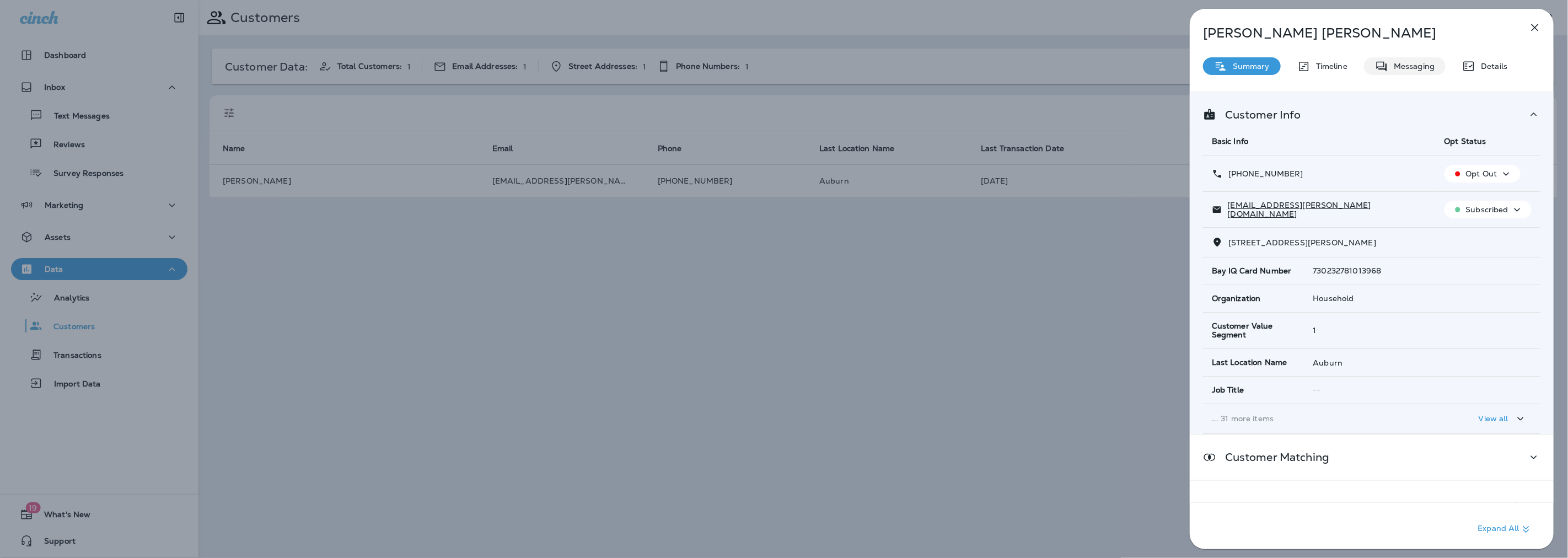
click at [1404, 62] on p "Messaging" at bounding box center [1411, 66] width 46 height 9
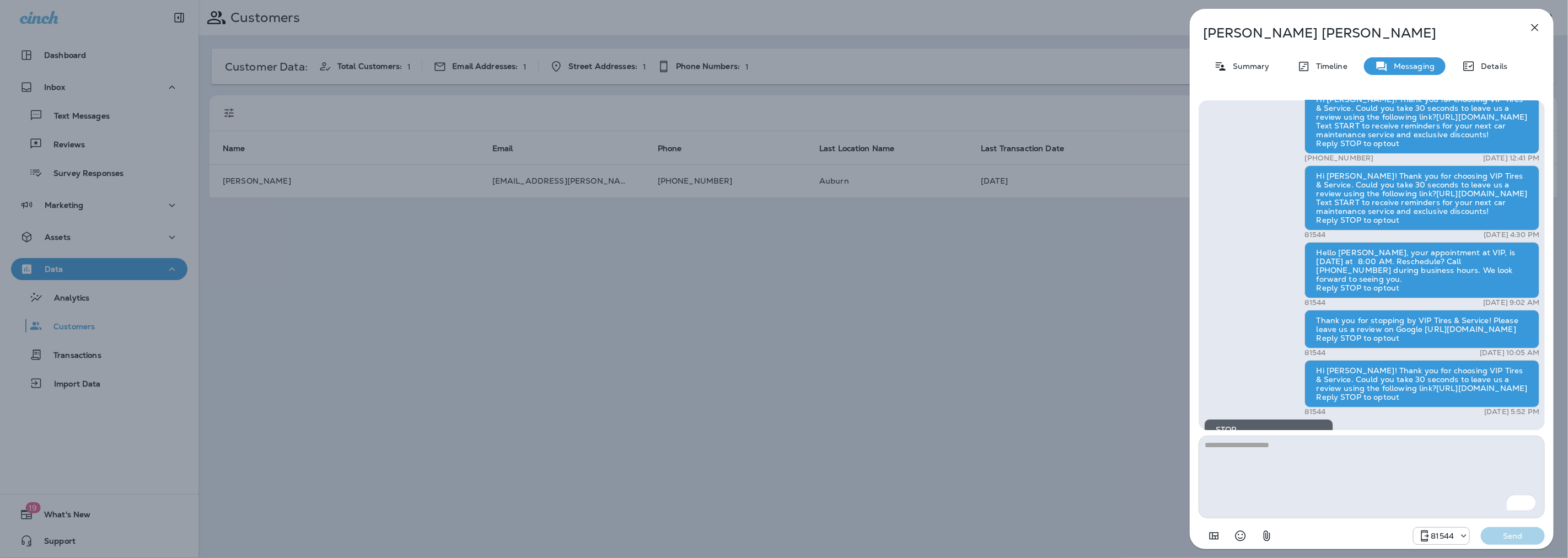
scroll to position [1, 0]
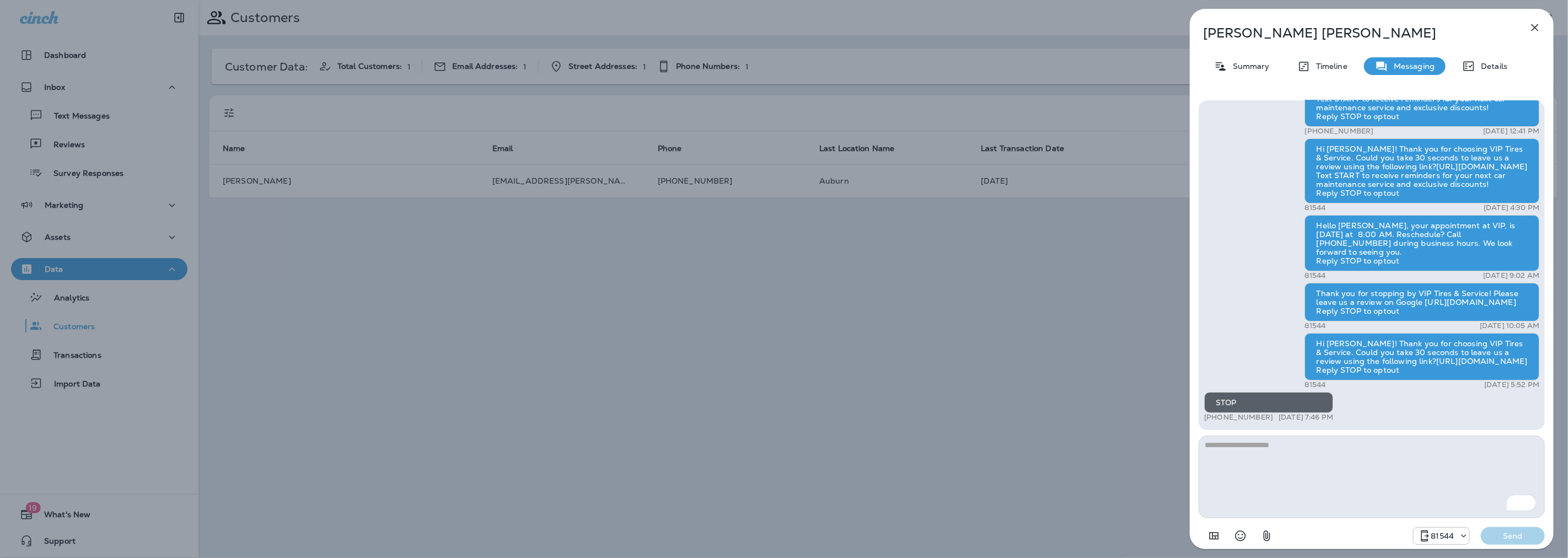
click at [972, 317] on div "[PERSON_NAME] Summary Timeline Messaging Details Hi [PERSON_NAME]! Thank you fo…" at bounding box center [784, 279] width 1568 height 558
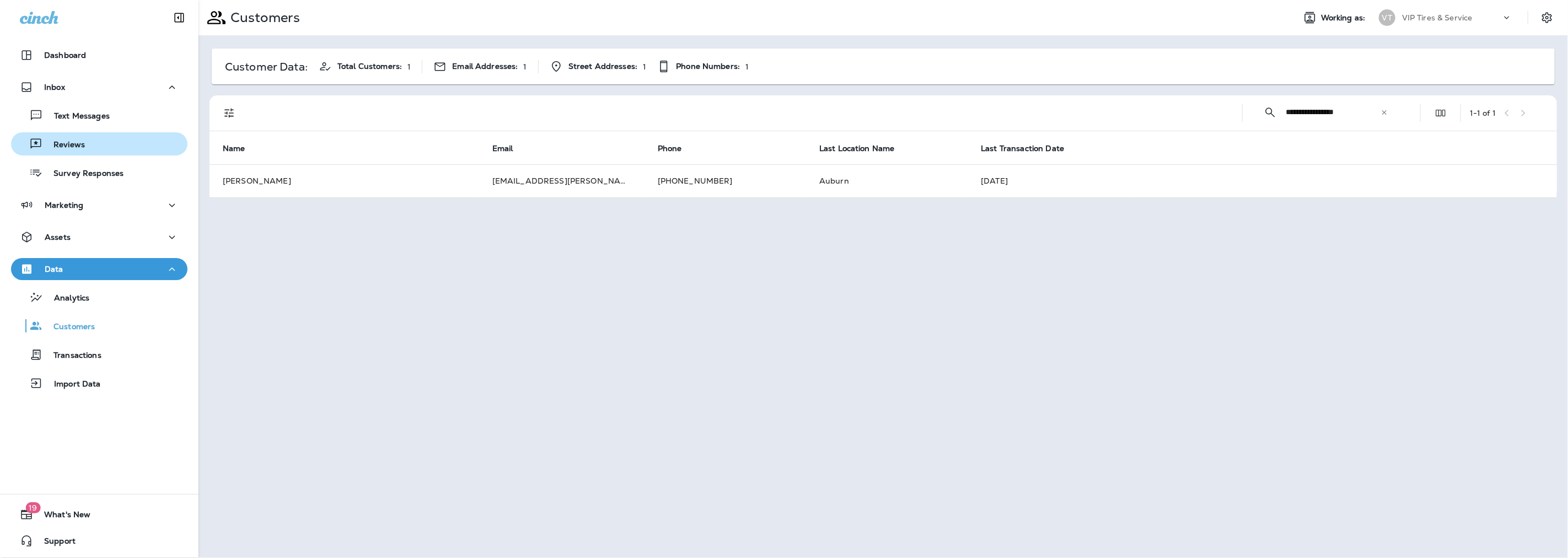
click at [69, 144] on p "Reviews" at bounding box center [64, 145] width 43 height 10
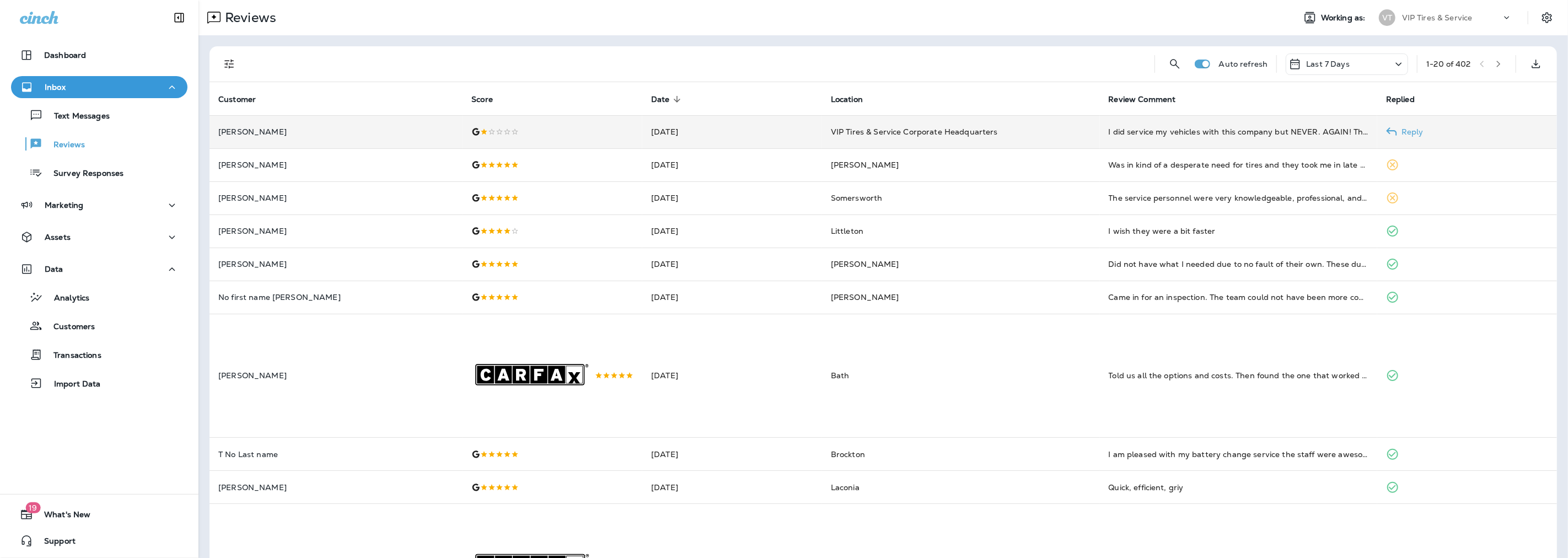
click at [241, 133] on p "[PERSON_NAME]" at bounding box center [335, 132] width 236 height 9
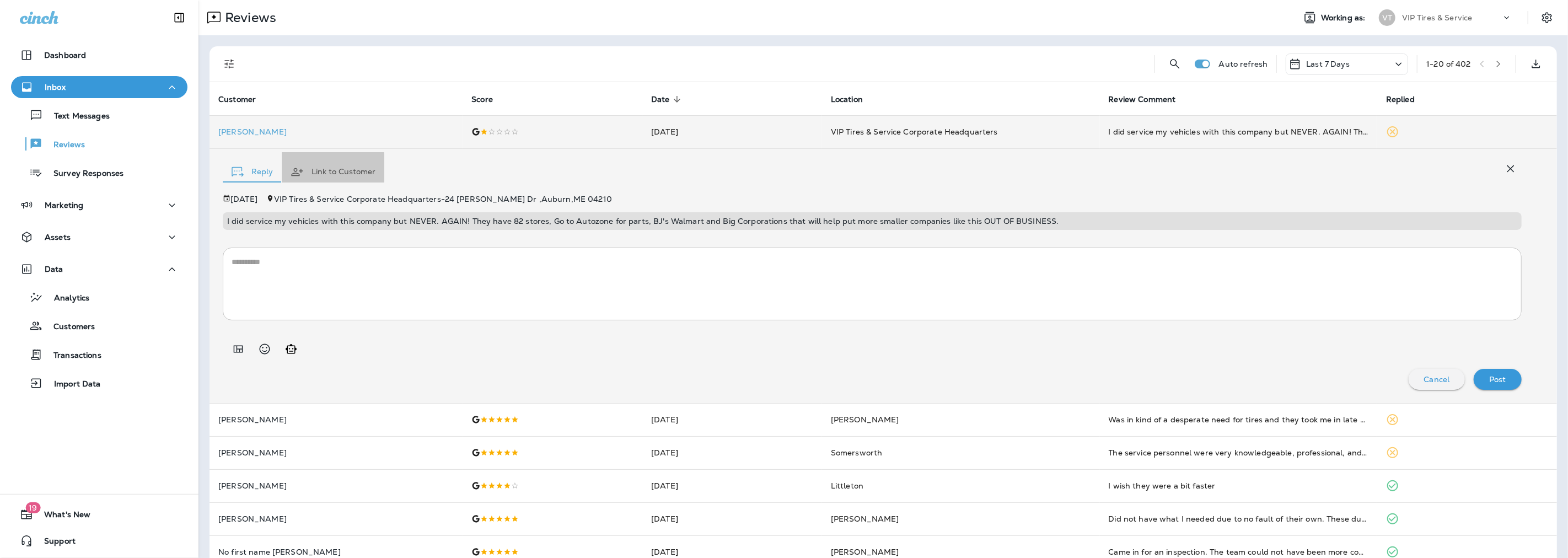
click at [318, 173] on button "Link to Customer" at bounding box center [332, 172] width 102 height 40
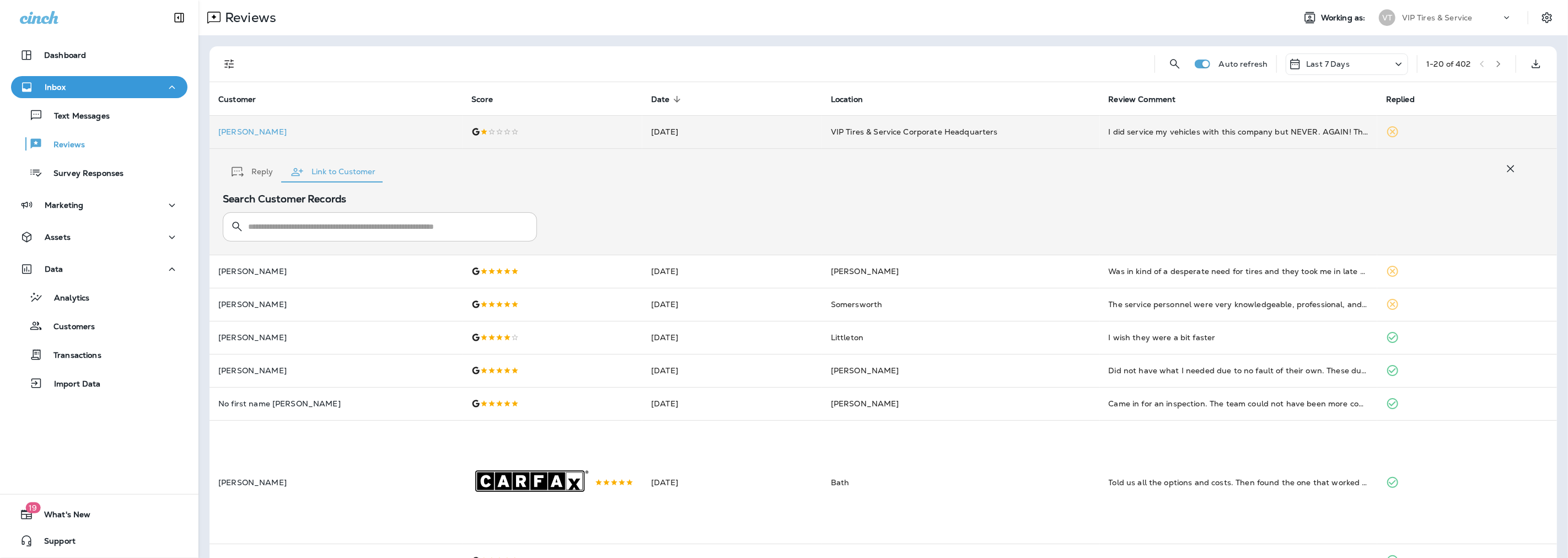
click at [274, 225] on input "text" at bounding box center [386, 227] width 277 height 29
paste input "**********"
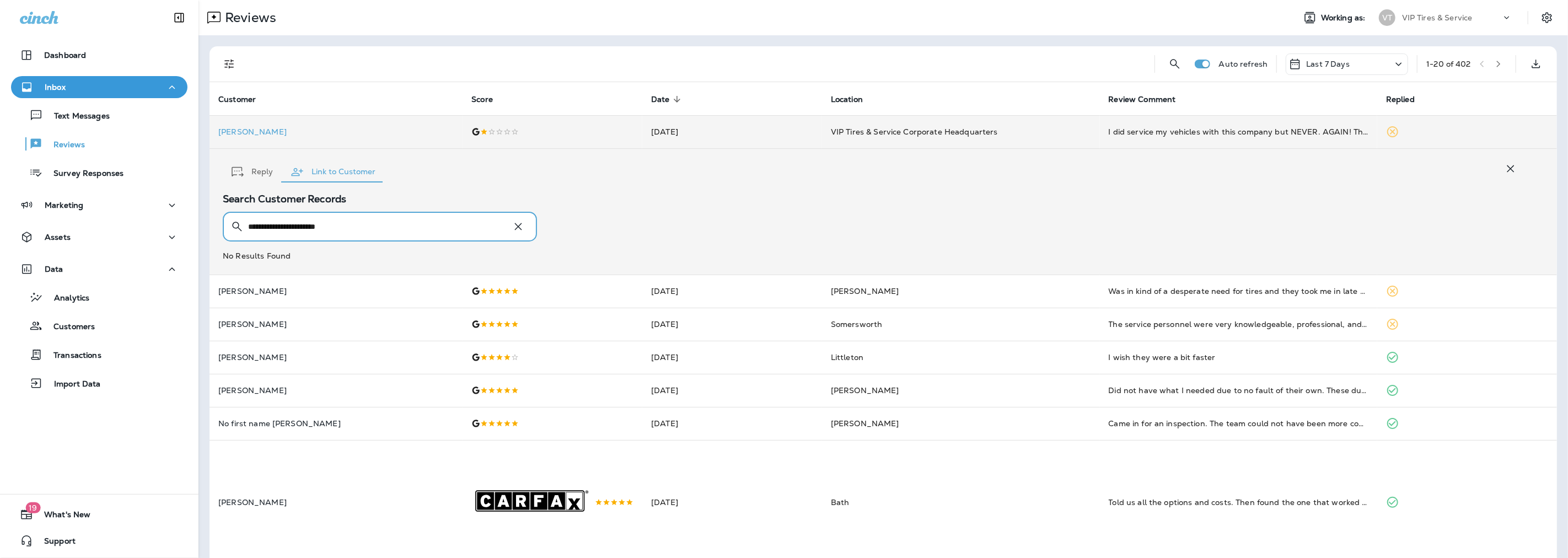
click at [366, 224] on input "**********" at bounding box center [375, 227] width 255 height 29
type input "**********"
click at [255, 167] on button "Reply" at bounding box center [252, 172] width 59 height 40
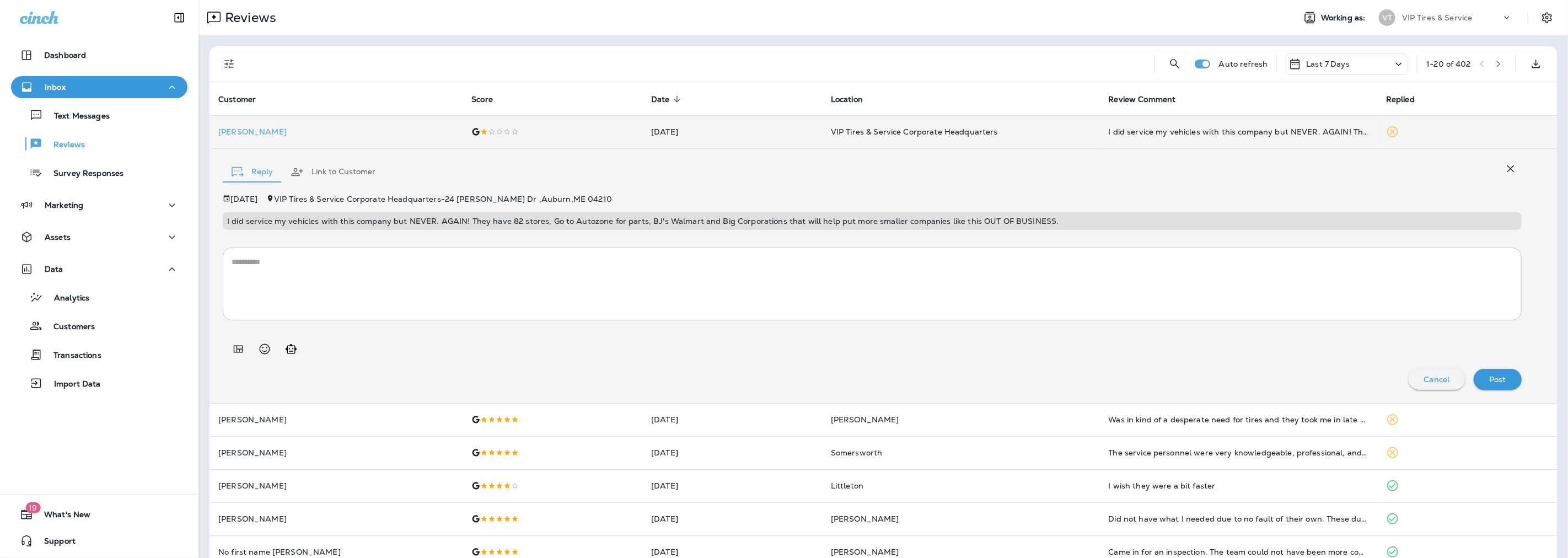
click at [524, 217] on p "I did service my vehicles with this company but NEVER. AGAIN! They have 82 stor…" at bounding box center [872, 221] width 1290 height 9
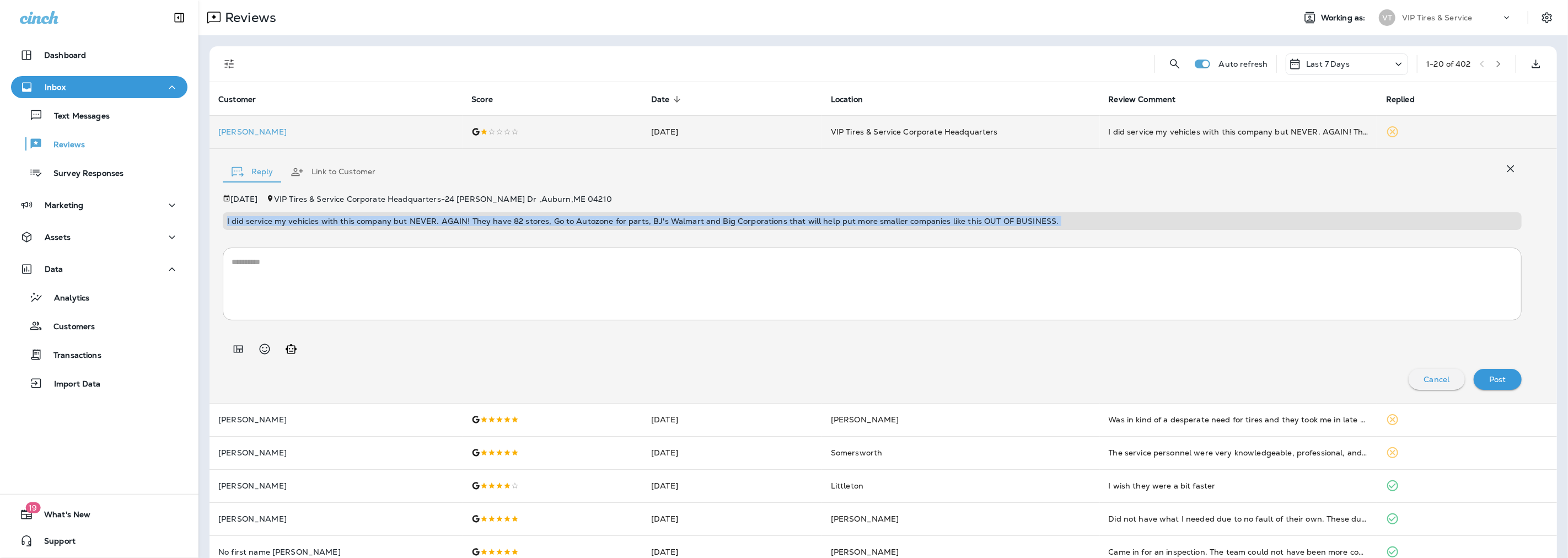
click at [524, 217] on p "I did service my vehicles with this company but NEVER. AGAIN! They have 82 stor…" at bounding box center [872, 221] width 1290 height 9
copy p "I did service my vehicles with this company but NEVER. AGAIN! They have 82 stor…"
click at [311, 274] on textarea at bounding box center [872, 284] width 1281 height 56
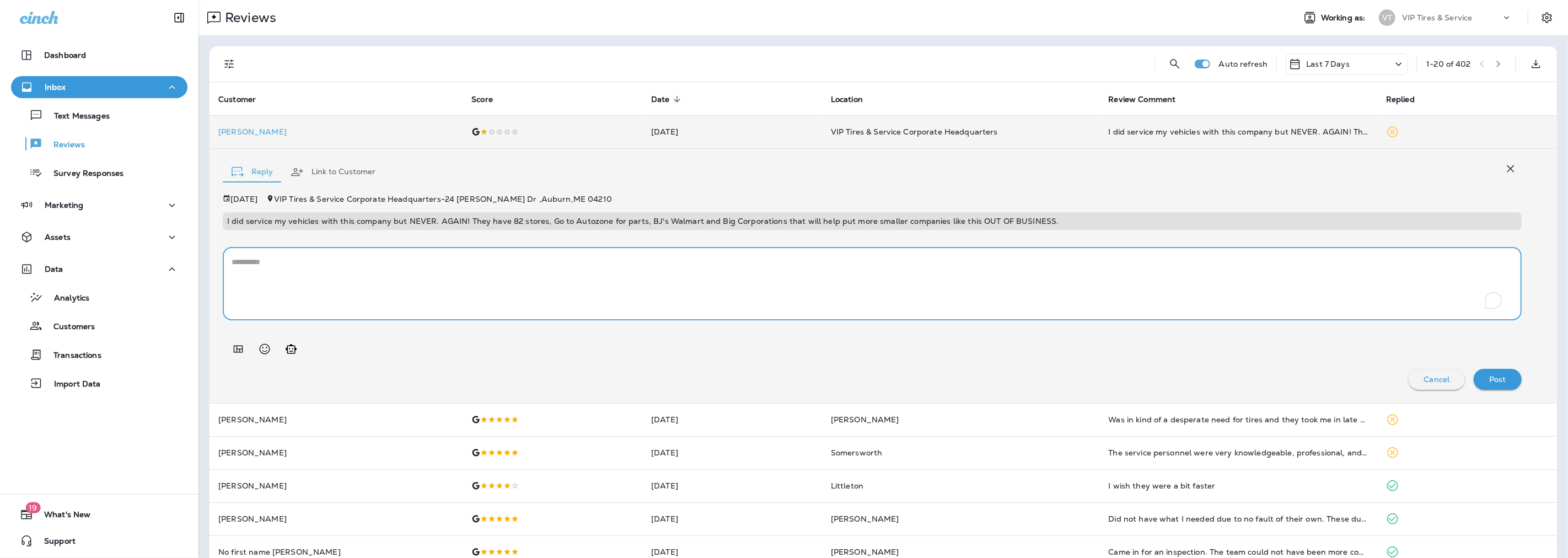
paste textarea "**********"
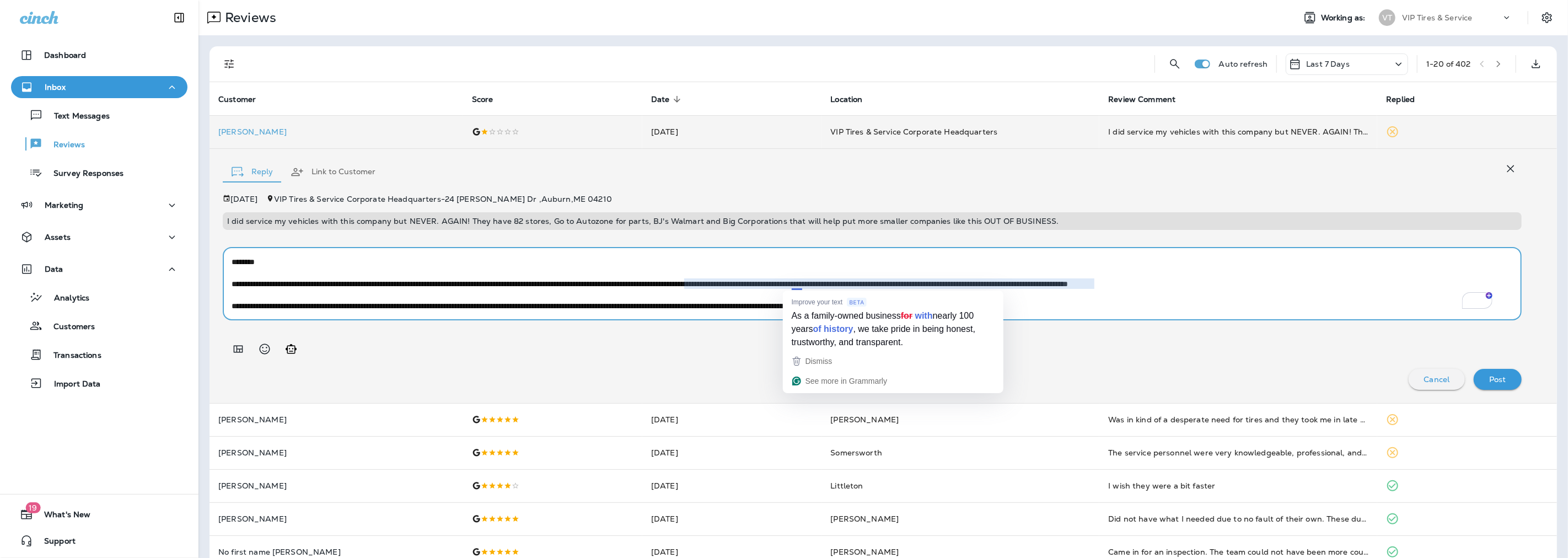
click at [683, 283] on textarea "To enrich screen reader interactions, please activate Accessibility in Grammarl…" at bounding box center [868, 284] width 1272 height 56
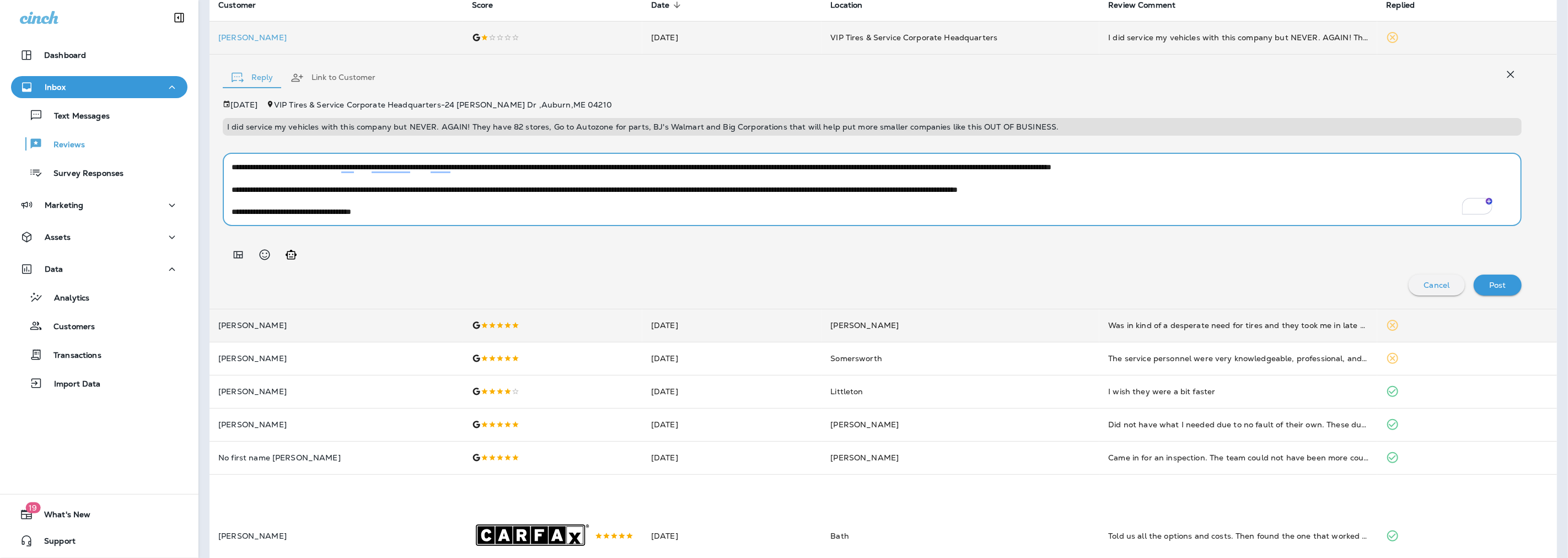
scroll to position [122, 0]
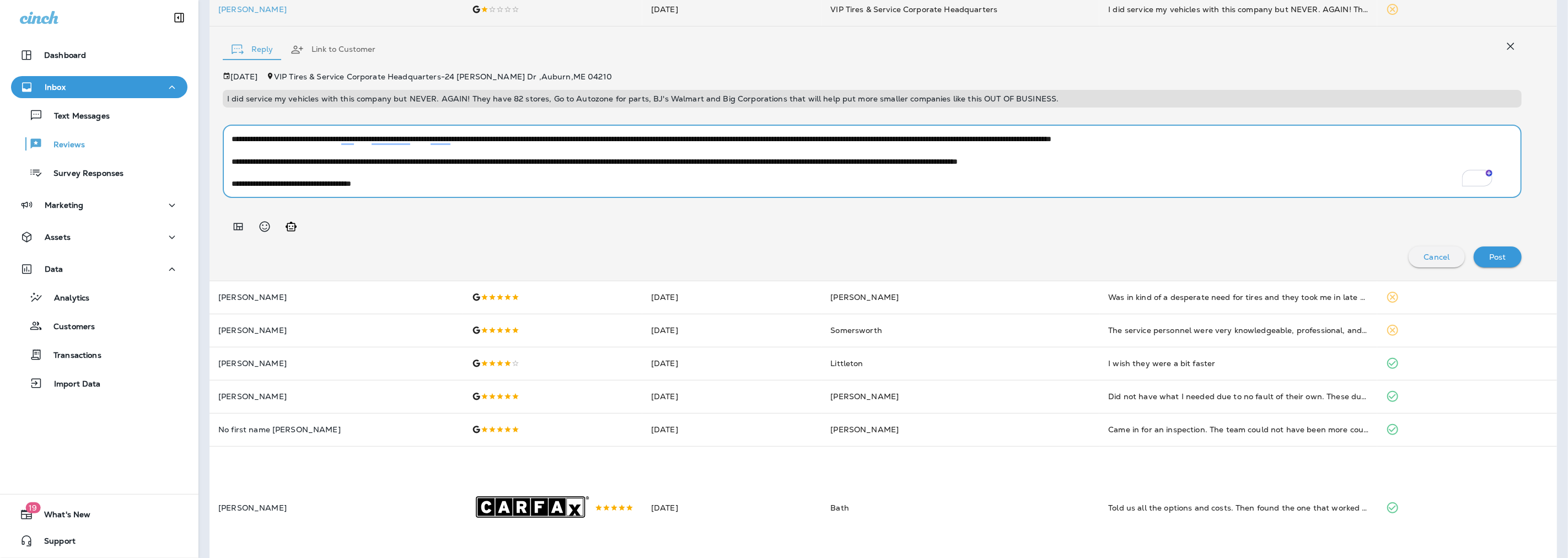
type textarea "**********"
click at [1489, 254] on p "Post" at bounding box center [1497, 256] width 17 height 9
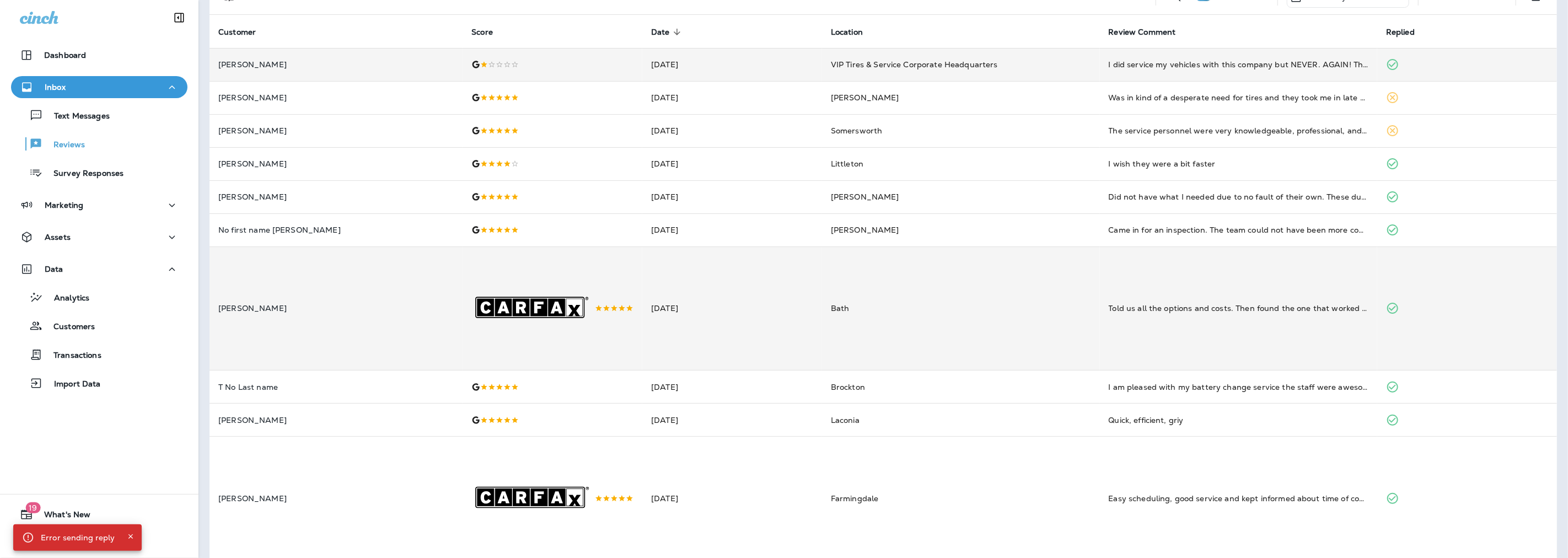
scroll to position [0, 0]
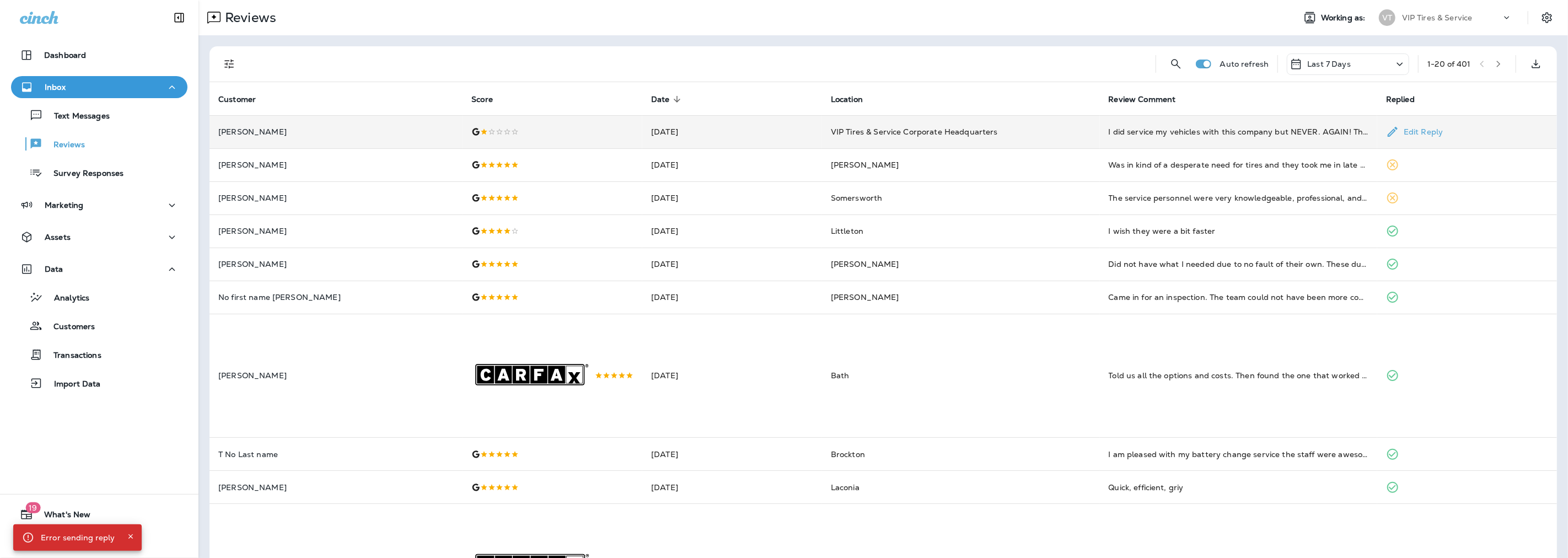
click at [263, 125] on td "[PERSON_NAME]" at bounding box center [335, 132] width 253 height 33
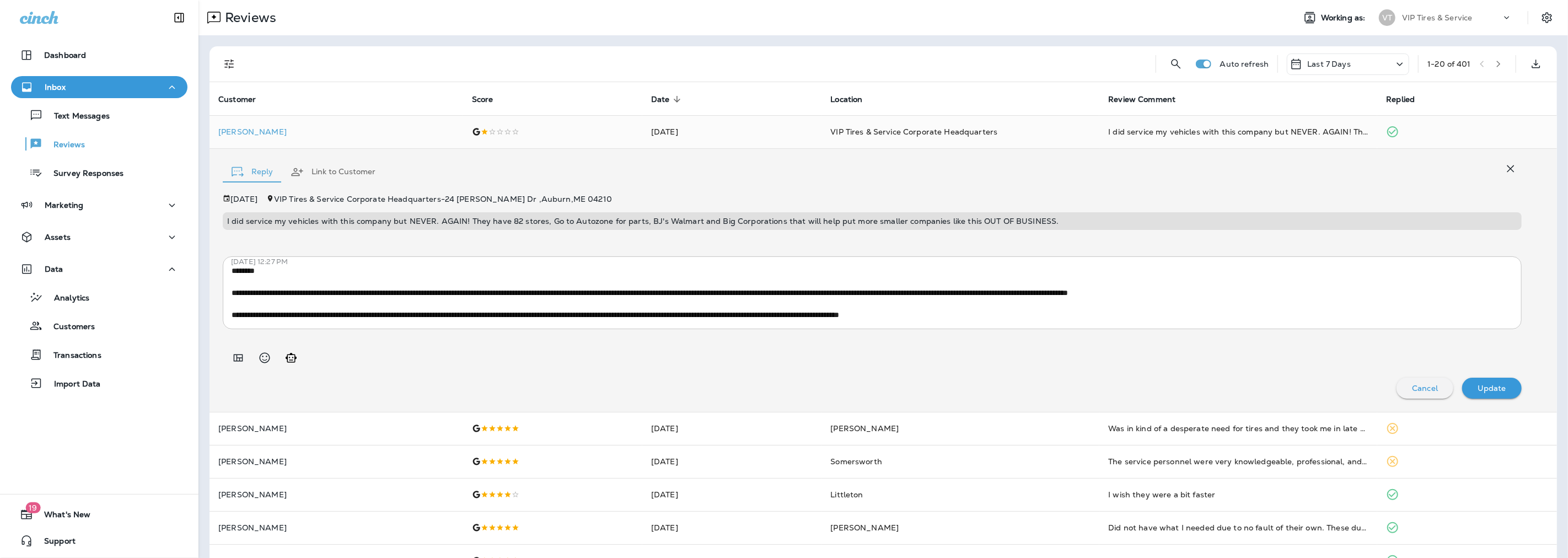
click at [334, 171] on button "Link to Customer" at bounding box center [332, 172] width 102 height 40
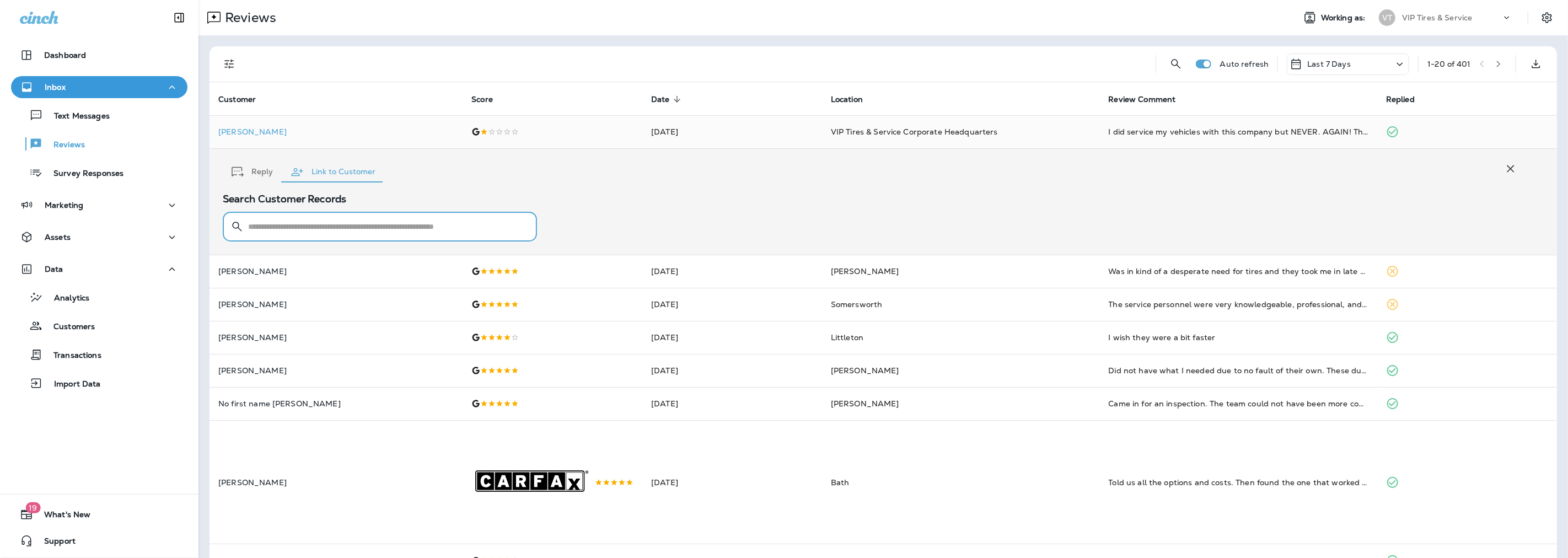
click at [280, 233] on input "text" at bounding box center [386, 227] width 277 height 29
click at [293, 229] on input "text" at bounding box center [386, 227] width 277 height 29
paste input "**********"
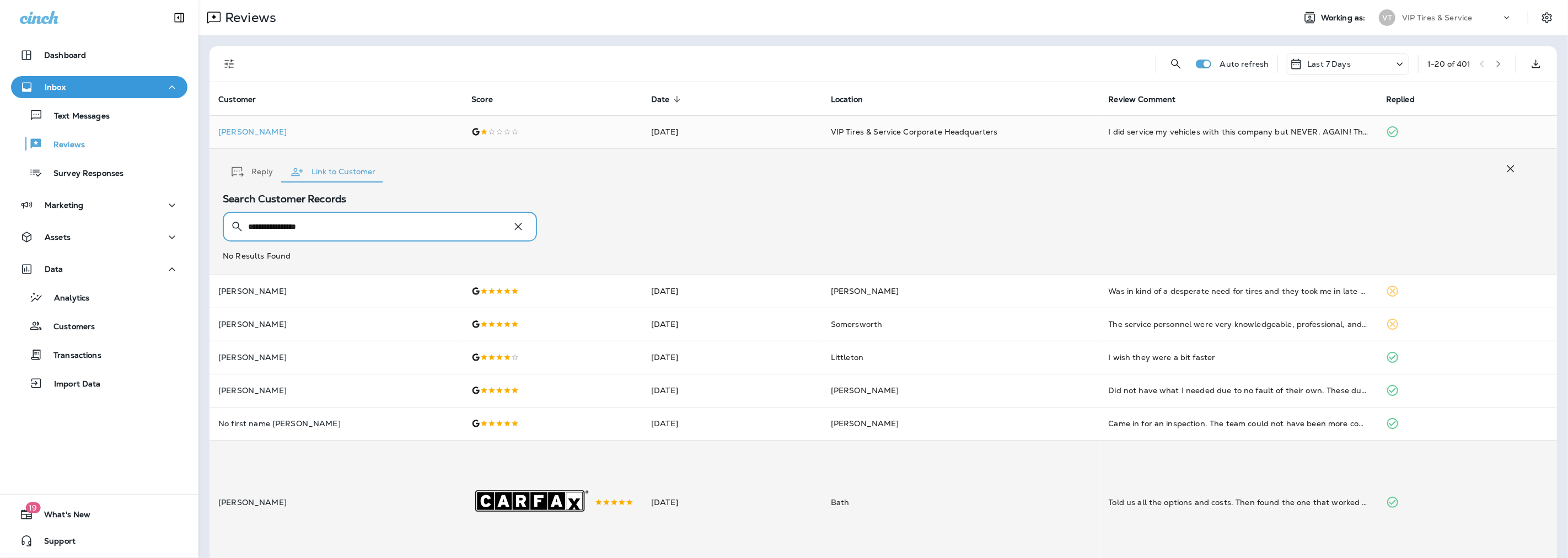
type input "**********"
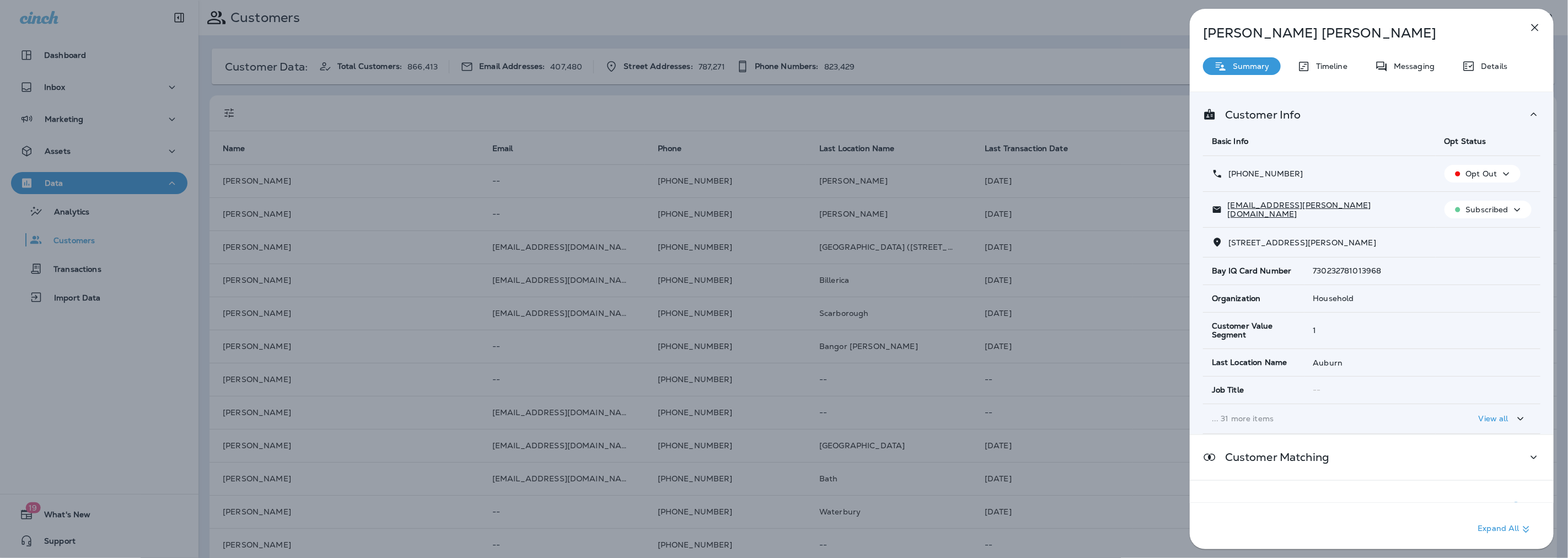
drag, startPoint x: 1319, startPoint y: 174, endPoint x: 1238, endPoint y: 179, distance: 81.2
click at [1238, 179] on div "[PHONE_NUMBER]" at bounding box center [1319, 174] width 215 height 12
copy p "(207) 520-9012"
drag, startPoint x: 1340, startPoint y: 210, endPoint x: 1229, endPoint y: 216, distance: 111.2
click at [1229, 216] on td "[EMAIL_ADDRESS][PERSON_NAME][DOMAIN_NAME]" at bounding box center [1319, 210] width 232 height 36
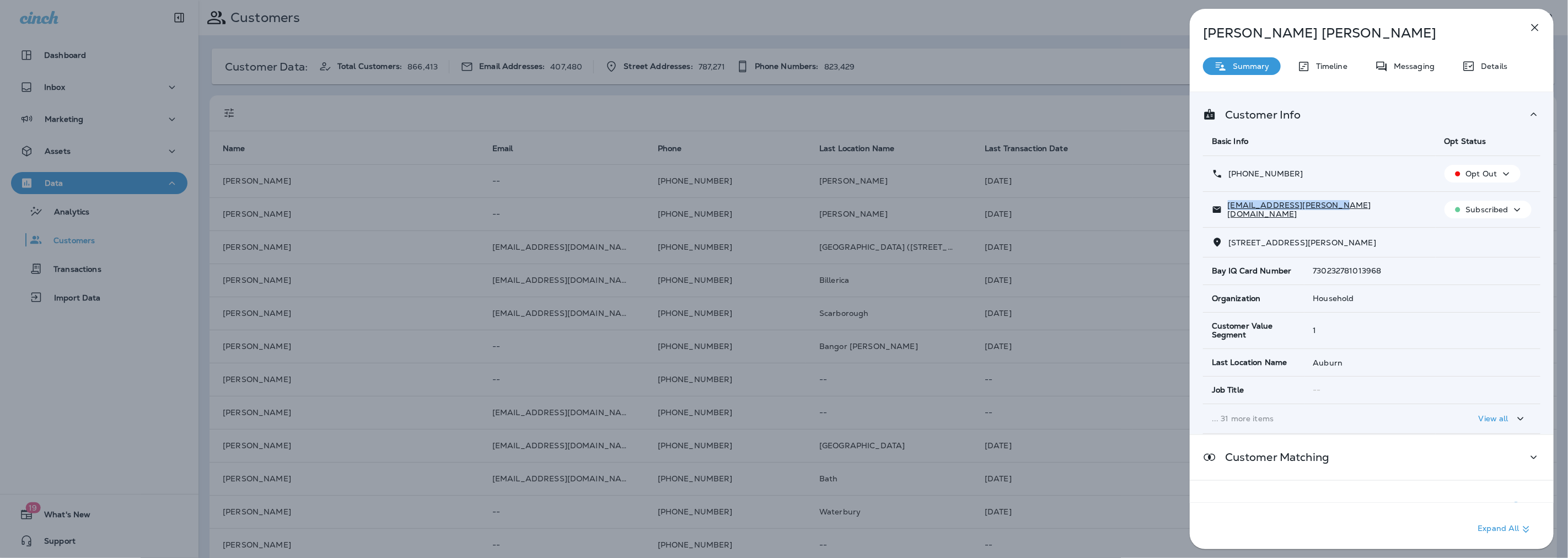
copy p "[EMAIL_ADDRESS][PERSON_NAME][DOMAIN_NAME]"
drag, startPoint x: 1298, startPoint y: 171, endPoint x: 1240, endPoint y: 175, distance: 58.1
click at [1240, 175] on div "[PHONE_NUMBER]" at bounding box center [1319, 174] width 215 height 12
drag, startPoint x: 1325, startPoint y: 32, endPoint x: 1204, endPoint y: 42, distance: 121.4
click at [1204, 42] on div "Maureen Robillard Summary Timeline Messaging Details Customer Info Basic Info O…" at bounding box center [1371, 283] width 364 height 548
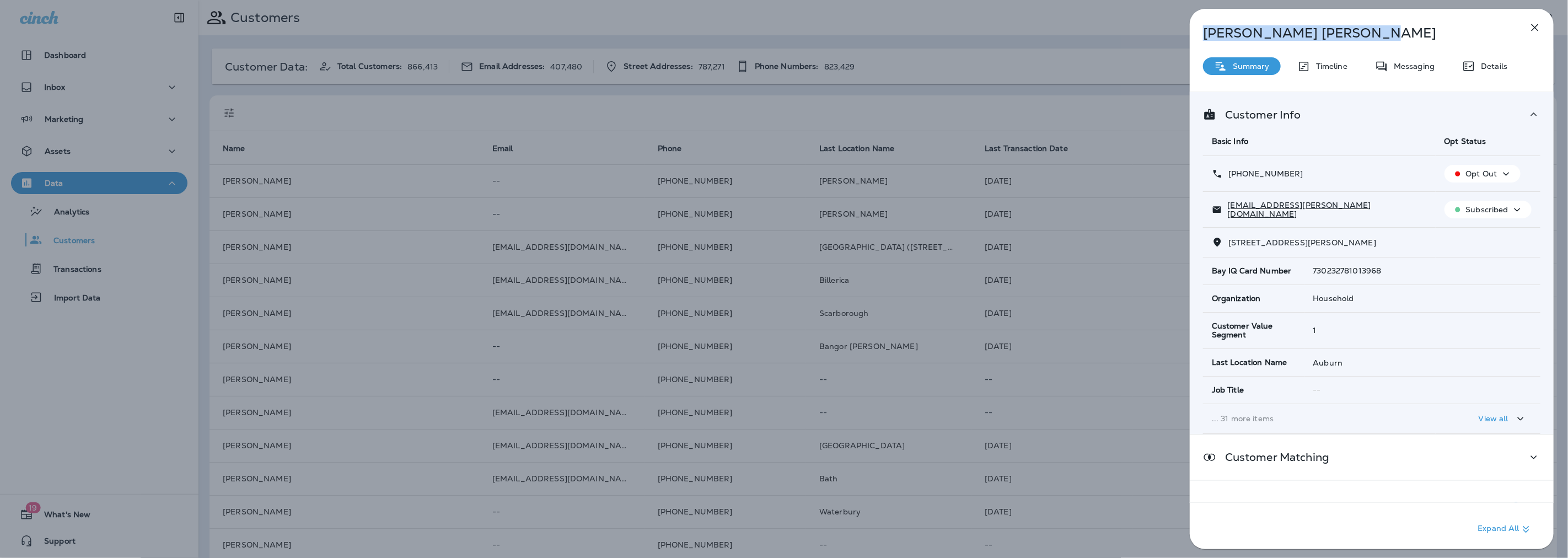
copy p "Maureen Robillard"
